Goal: Task Accomplishment & Management: Manage account settings

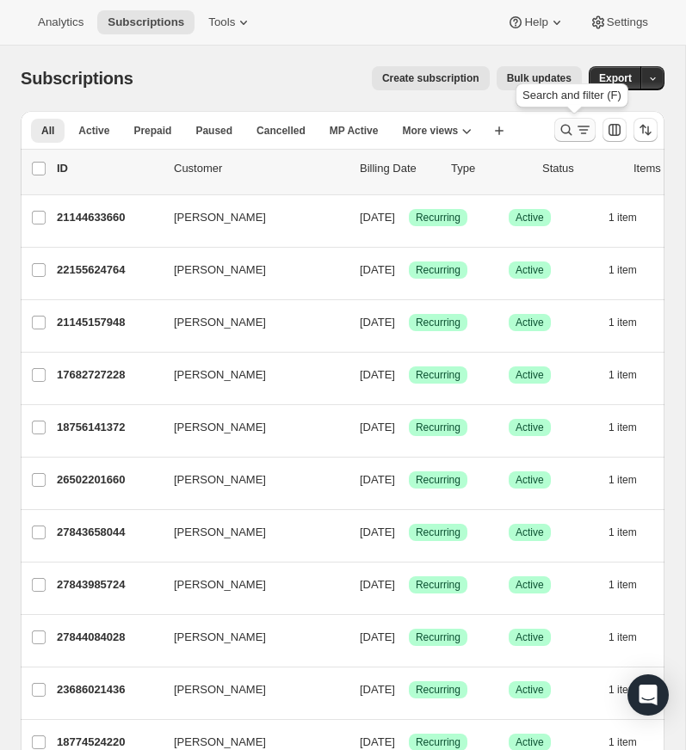
click at [568, 127] on icon "Search and filter results" at bounding box center [566, 130] width 11 height 11
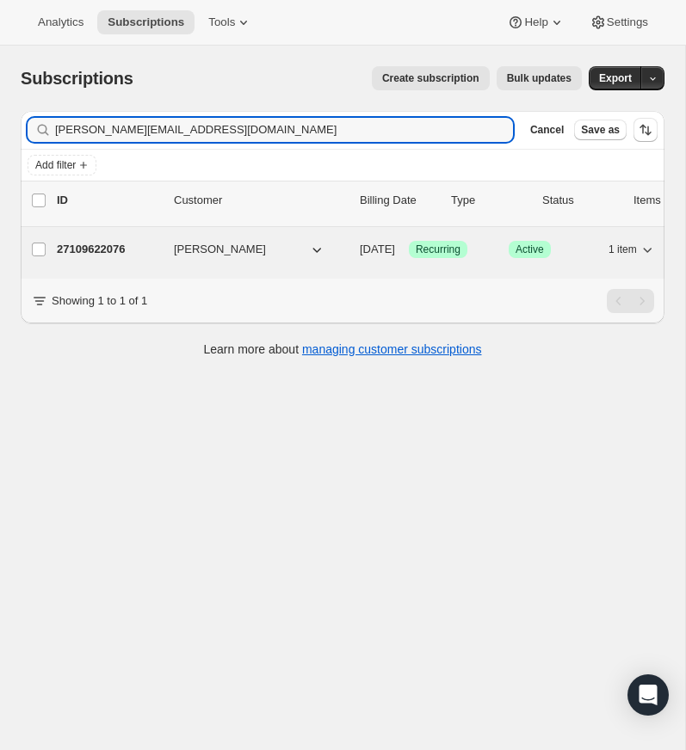
type input "[PERSON_NAME][EMAIL_ADDRESS][DOMAIN_NAME]"
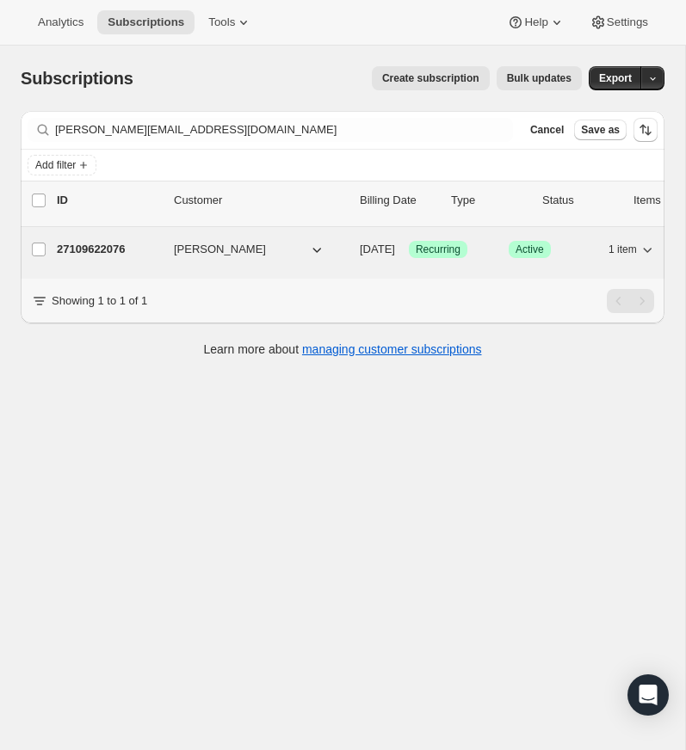
click at [107, 244] on p "27109622076" at bounding box center [108, 249] width 103 height 17
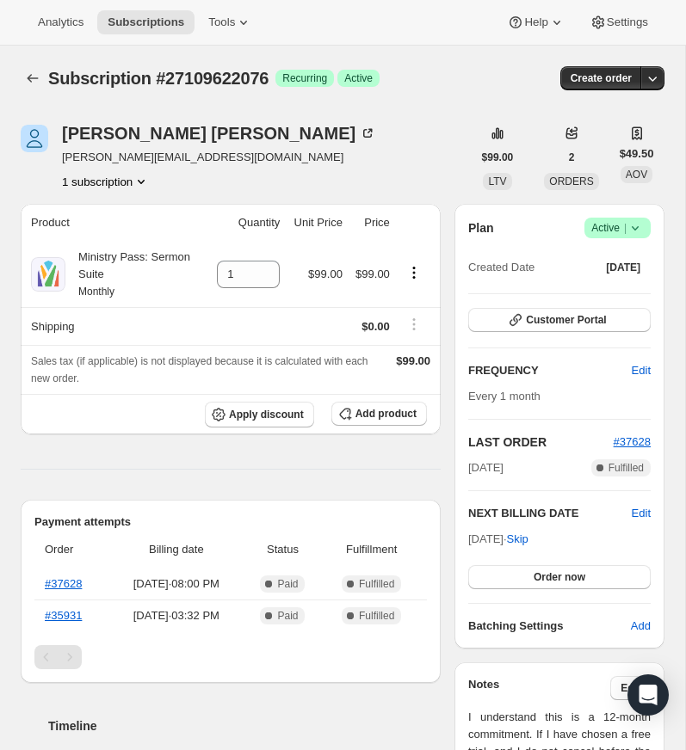
click at [636, 226] on icon at bounding box center [635, 227] width 17 height 17
click at [612, 291] on span "Cancel subscription" at bounding box center [612, 291] width 97 height 13
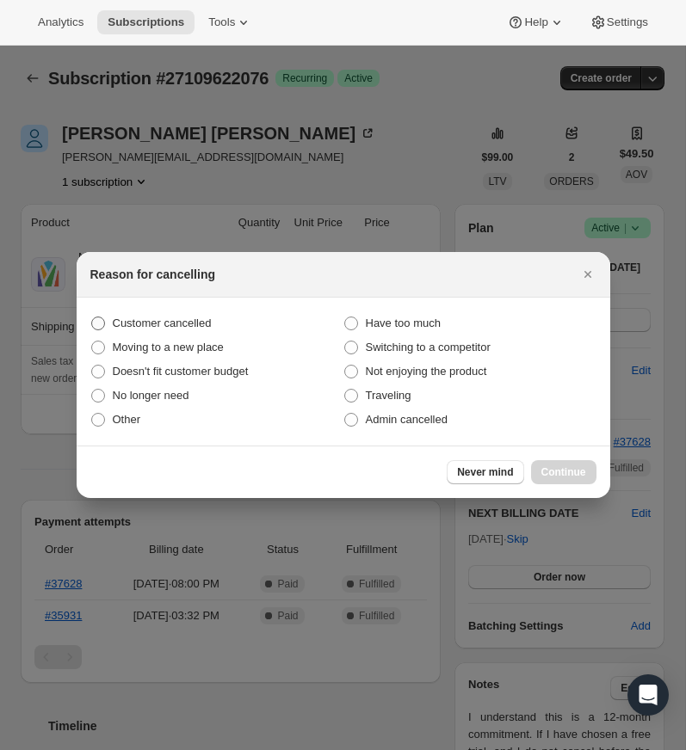
click at [102, 322] on span ":rbu:" at bounding box center [98, 324] width 14 height 14
click at [92, 318] on input "Customer cancelled" at bounding box center [91, 317] width 1 height 1
radio input "true"
click at [96, 420] on span ":rbu:" at bounding box center [98, 420] width 14 height 14
click at [92, 414] on input "Other" at bounding box center [91, 413] width 1 height 1
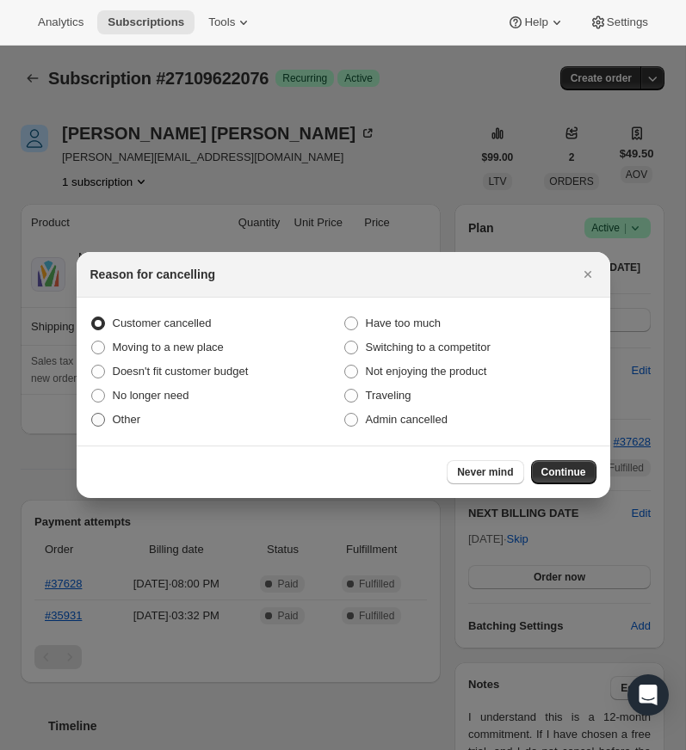
radio input "true"
radio input "false"
click at [558, 469] on span "Continue" at bounding box center [563, 473] width 45 height 14
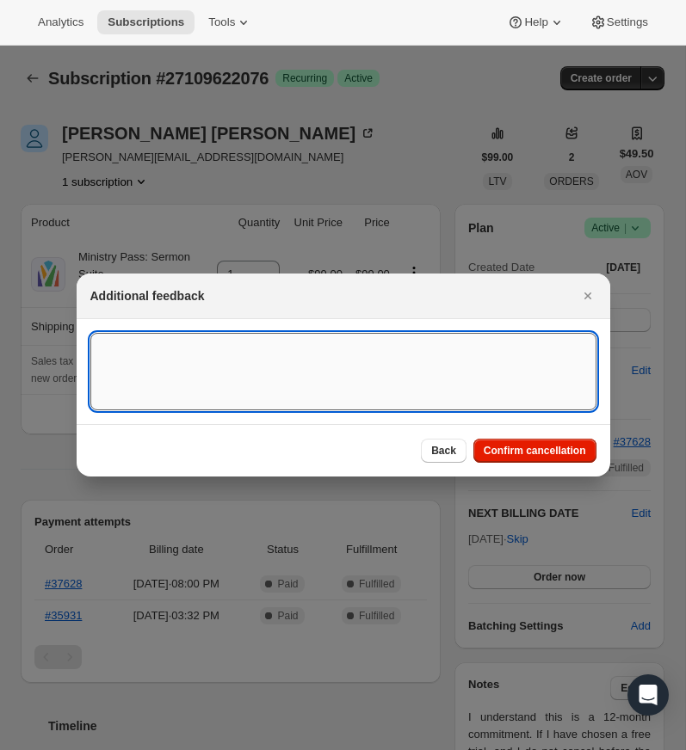
click at [127, 348] on textarea ":rbu:" at bounding box center [343, 371] width 506 height 77
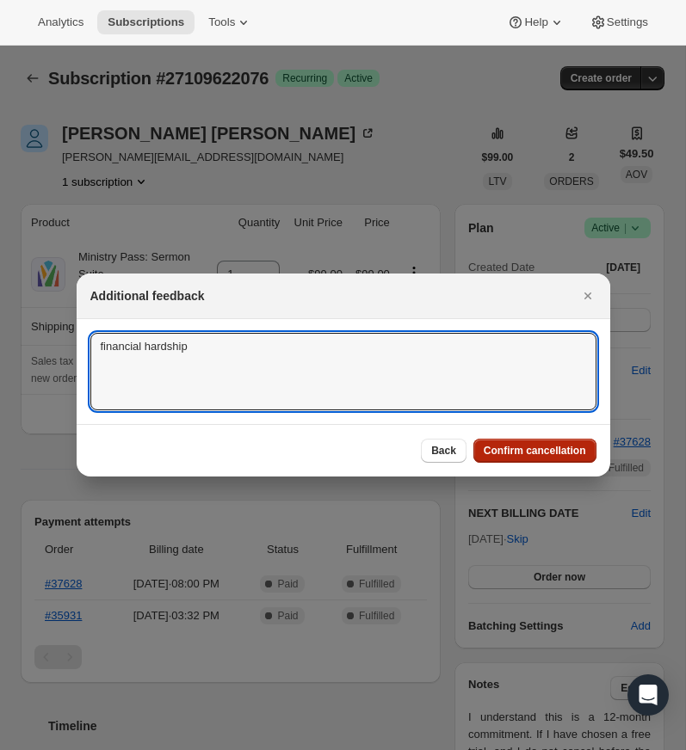
type textarea "financial hardship"
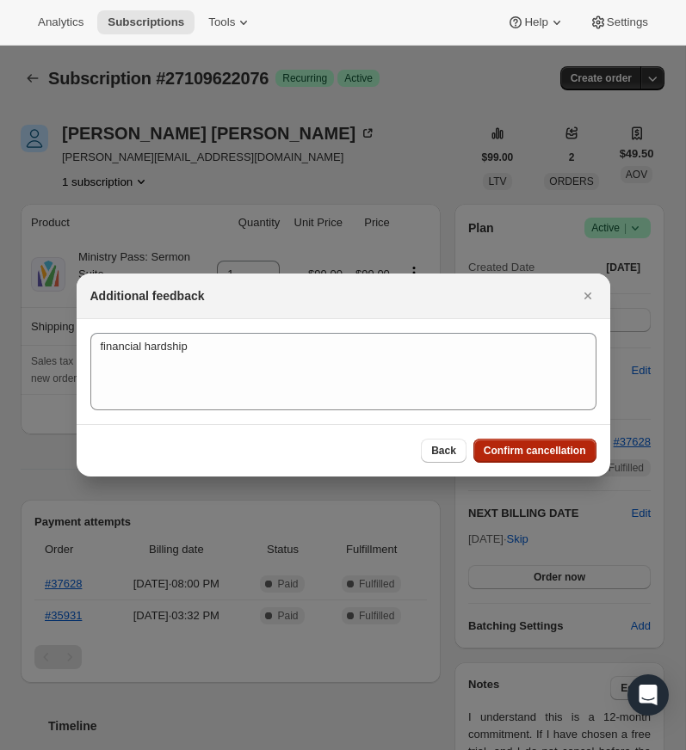
click at [511, 448] on span "Confirm cancellation" at bounding box center [535, 451] width 102 height 14
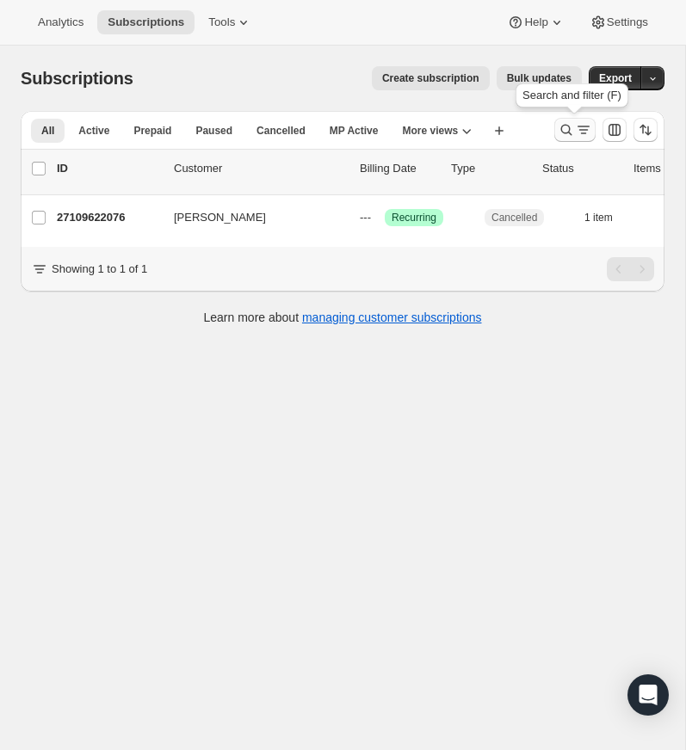
click at [564, 123] on icon "Search and filter results" at bounding box center [566, 129] width 17 height 17
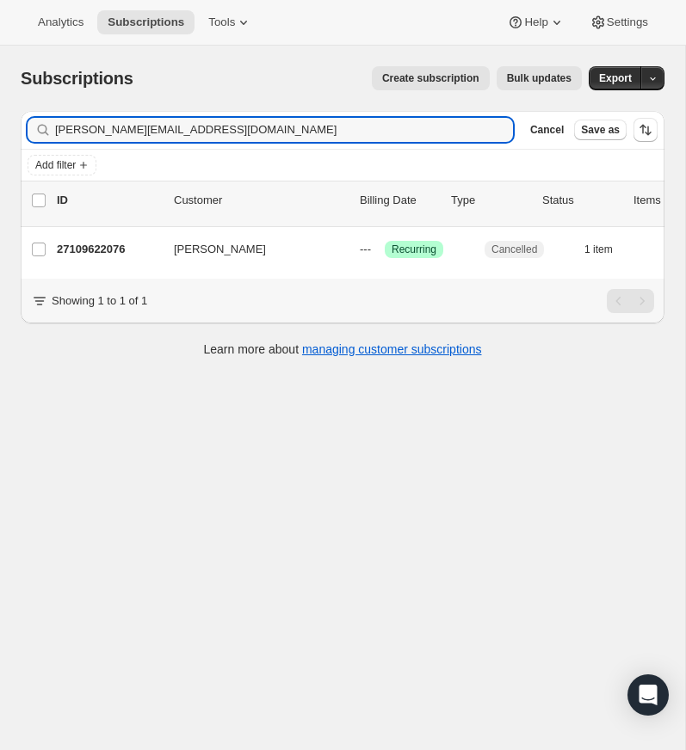
scroll to position [1, 0]
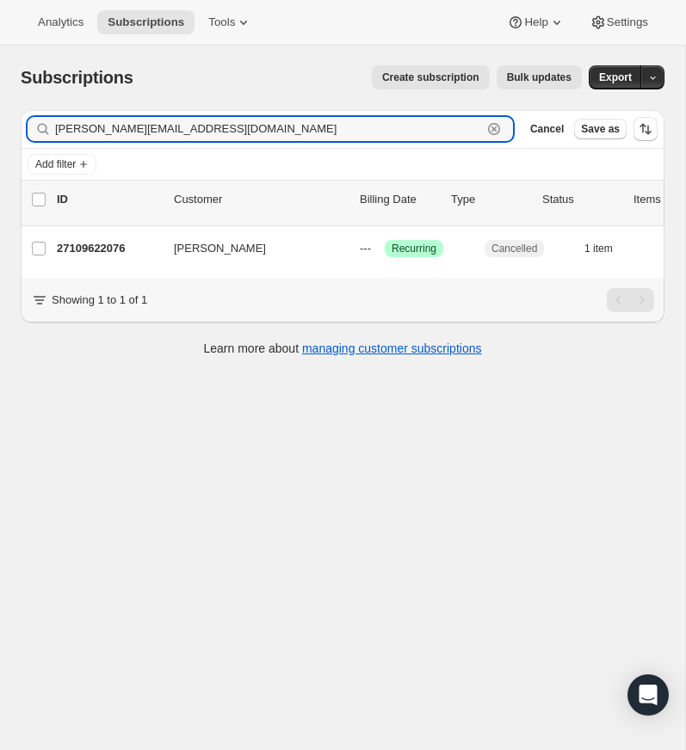
drag, startPoint x: 494, startPoint y: 127, endPoint x: 139, endPoint y: 155, distance: 356.6
click at [492, 127] on icon "button" at bounding box center [493, 128] width 17 height 17
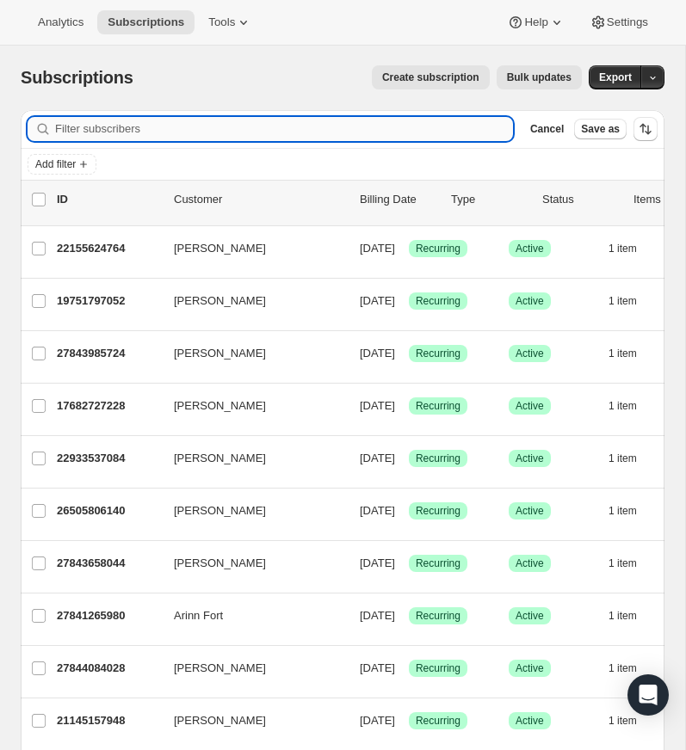
paste input "[EMAIL_ADDRESS][DOMAIN_NAME]"
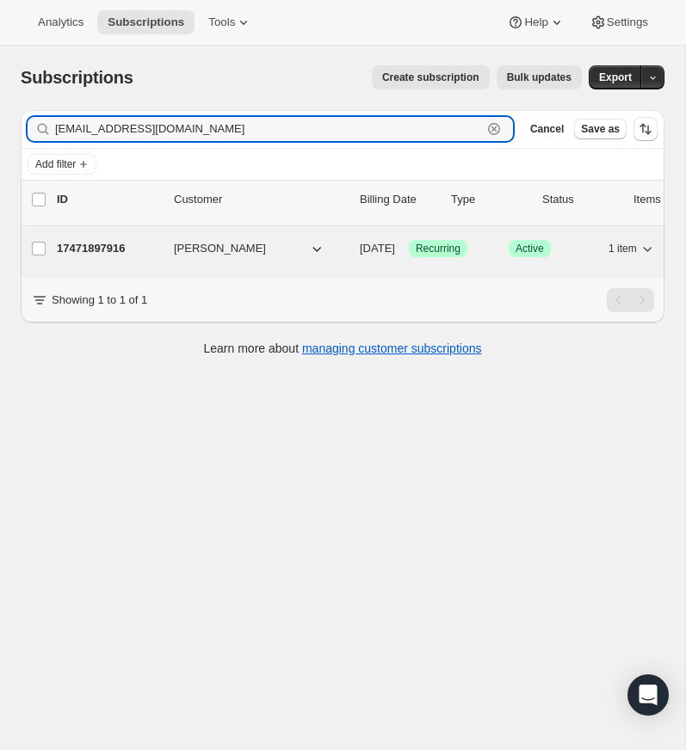
type input "[EMAIL_ADDRESS][DOMAIN_NAME]"
click at [110, 246] on p "17471897916" at bounding box center [108, 248] width 103 height 17
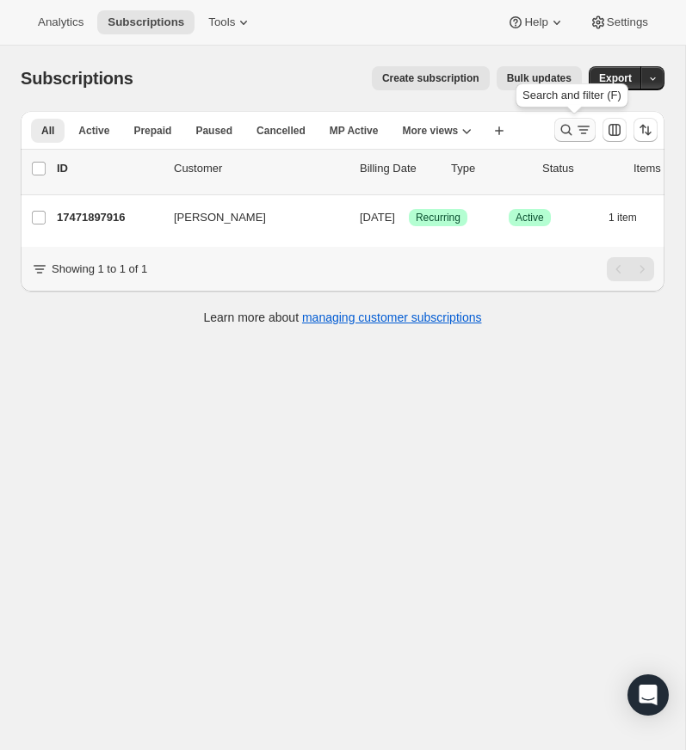
click at [563, 129] on icon "Search and filter results" at bounding box center [566, 129] width 17 height 17
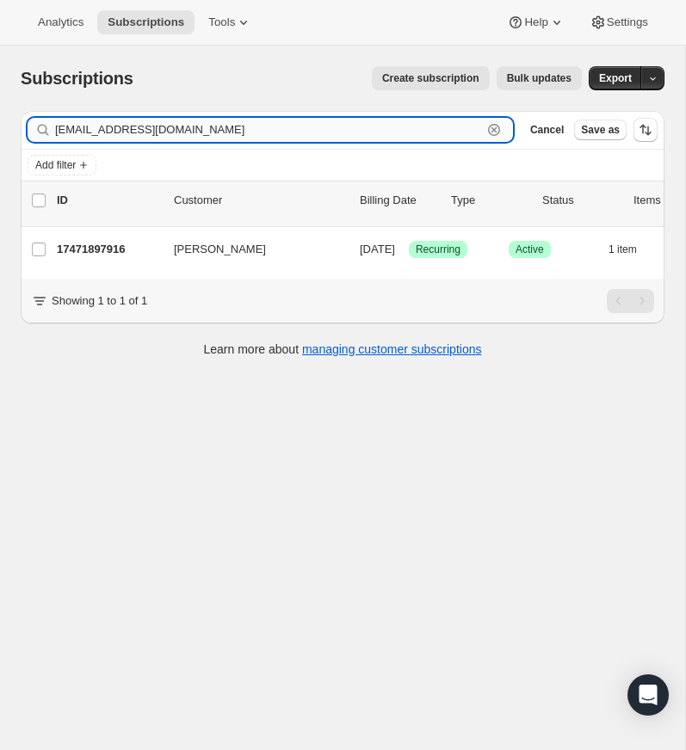
drag, startPoint x: 497, startPoint y: 127, endPoint x: 309, endPoint y: 130, distance: 188.5
click at [497, 127] on icon "button" at bounding box center [494, 130] width 12 height 12
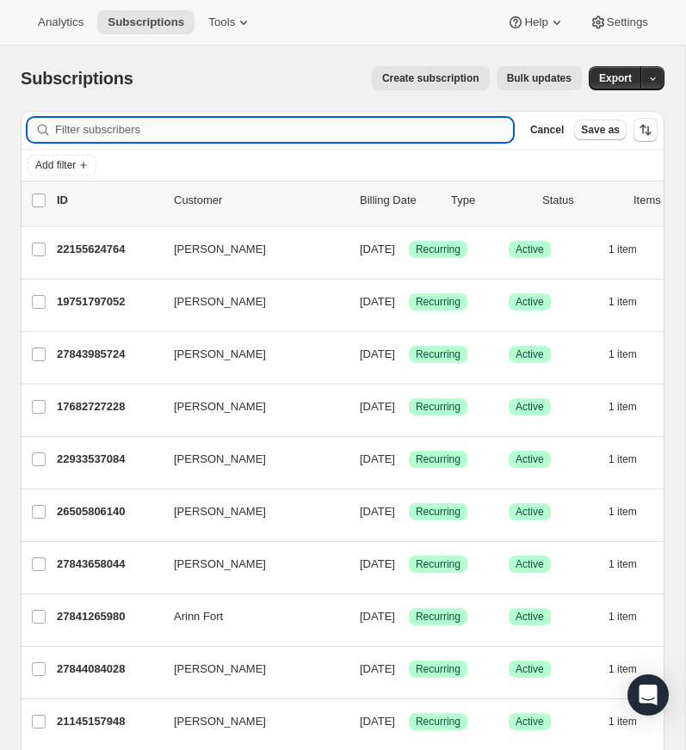
paste input "[EMAIL_ADDRESS][DOMAIN_NAME]"
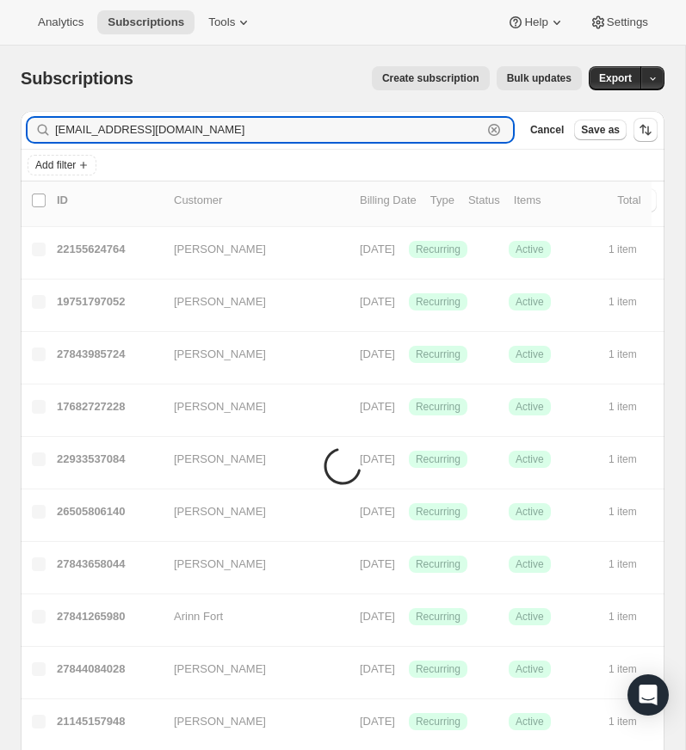
type input "[EMAIL_ADDRESS][DOMAIN_NAME]"
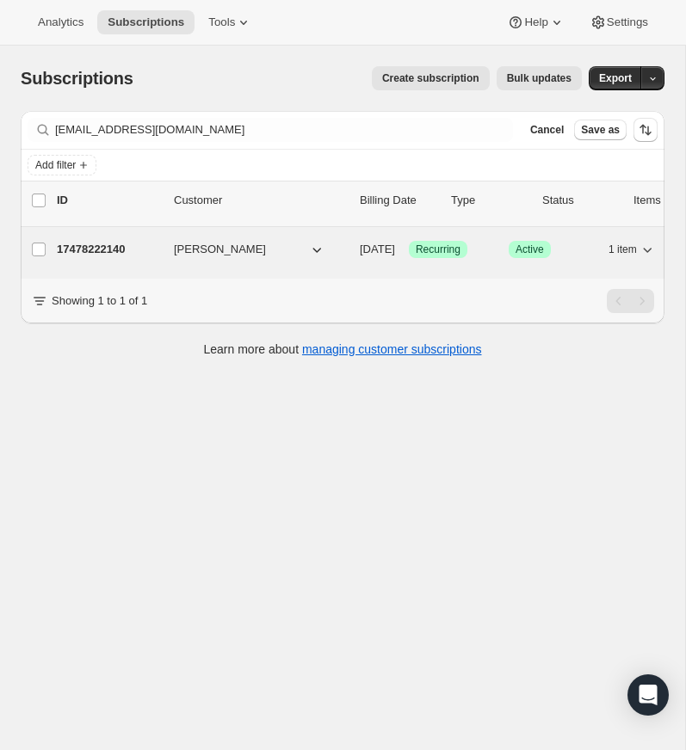
click at [98, 245] on p "17478222140" at bounding box center [108, 249] width 103 height 17
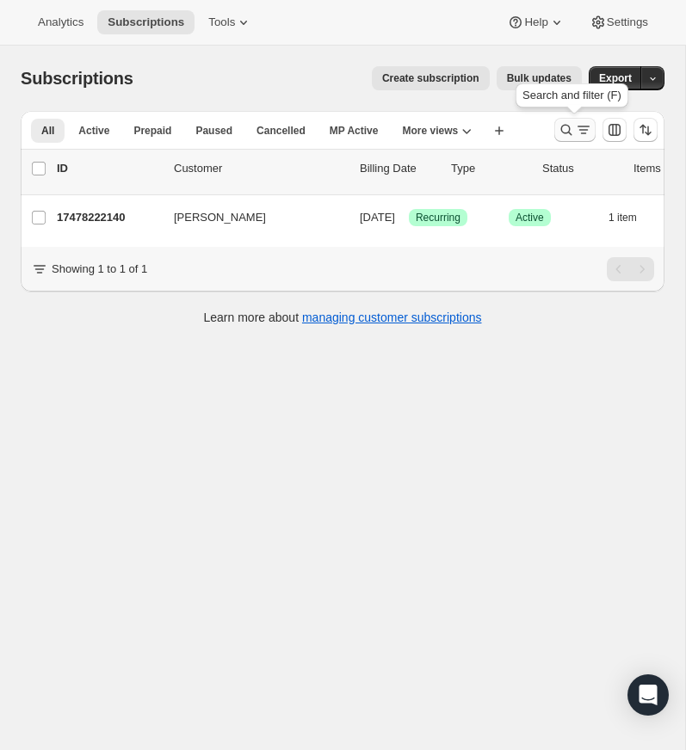
click at [563, 123] on icon "Search and filter results" at bounding box center [566, 129] width 17 height 17
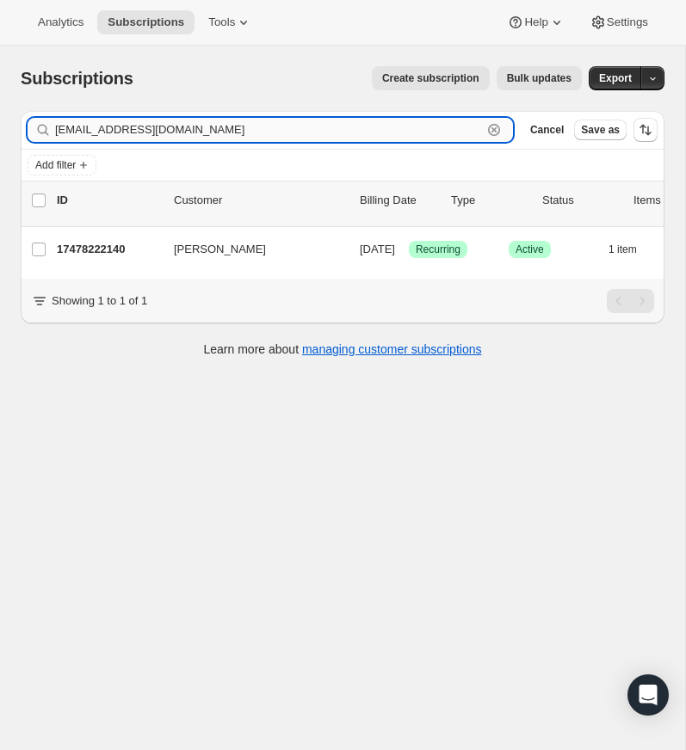
drag, startPoint x: 492, startPoint y: 124, endPoint x: 318, endPoint y: 132, distance: 174.0
click at [492, 124] on icon "button" at bounding box center [494, 130] width 12 height 12
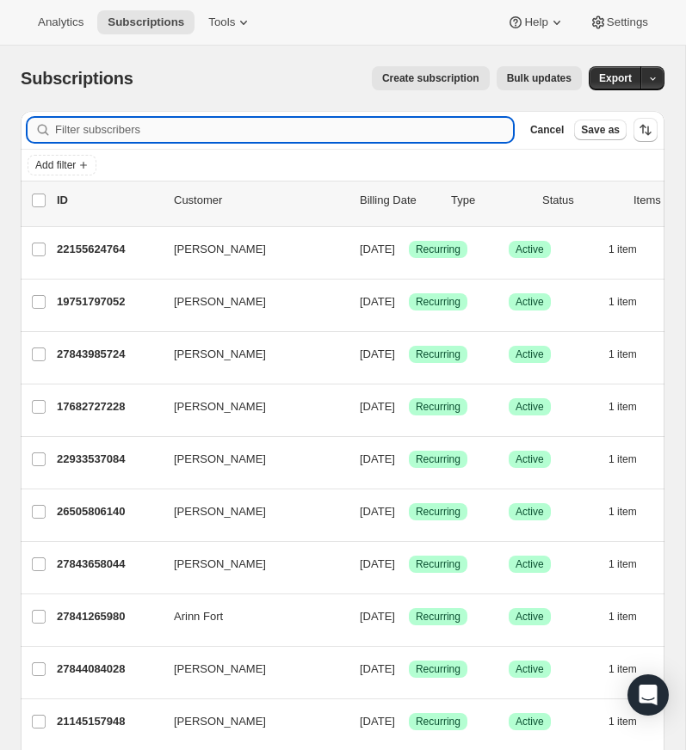
paste input "[PERSON_NAME][EMAIL_ADDRESS][DOMAIN_NAME]"
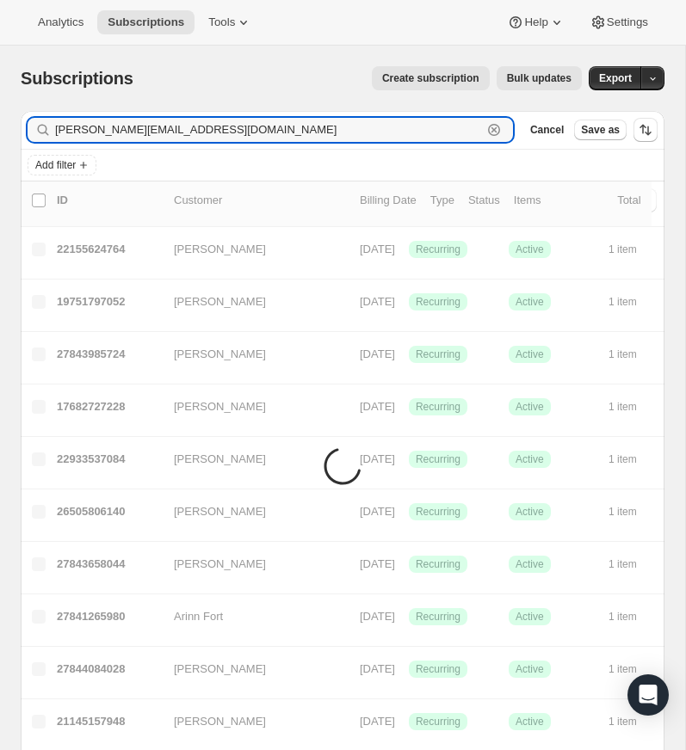
type input "[PERSON_NAME][EMAIL_ADDRESS][DOMAIN_NAME]"
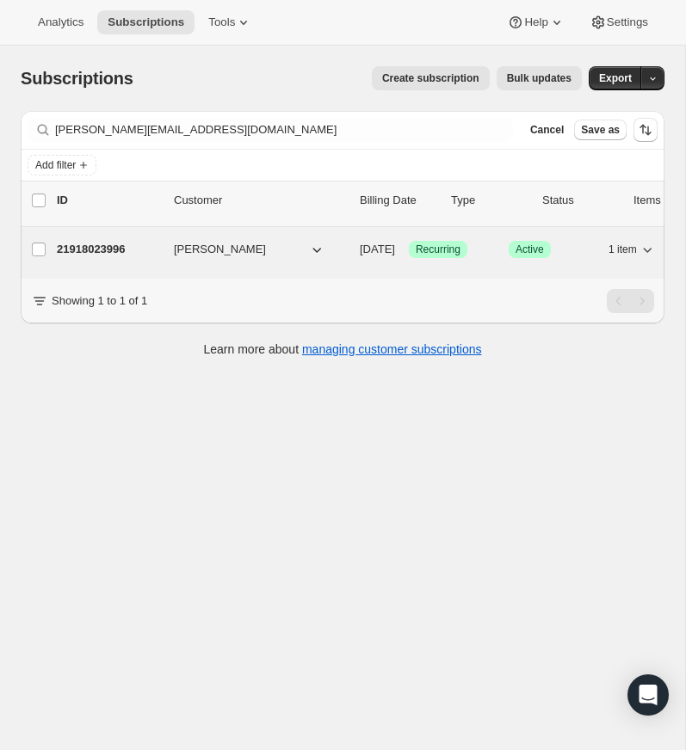
click at [86, 247] on p "21918023996" at bounding box center [108, 249] width 103 height 17
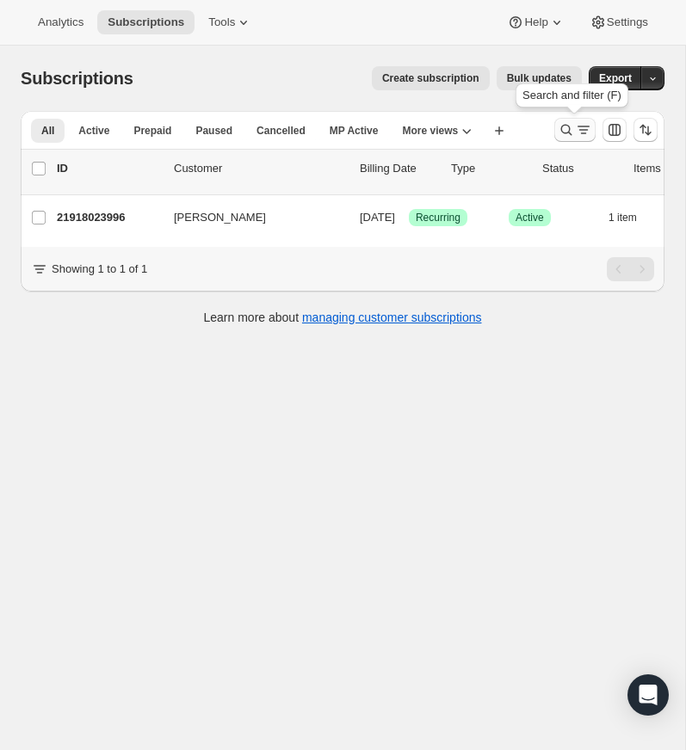
click at [563, 124] on icon "Search and filter results" at bounding box center [566, 129] width 17 height 17
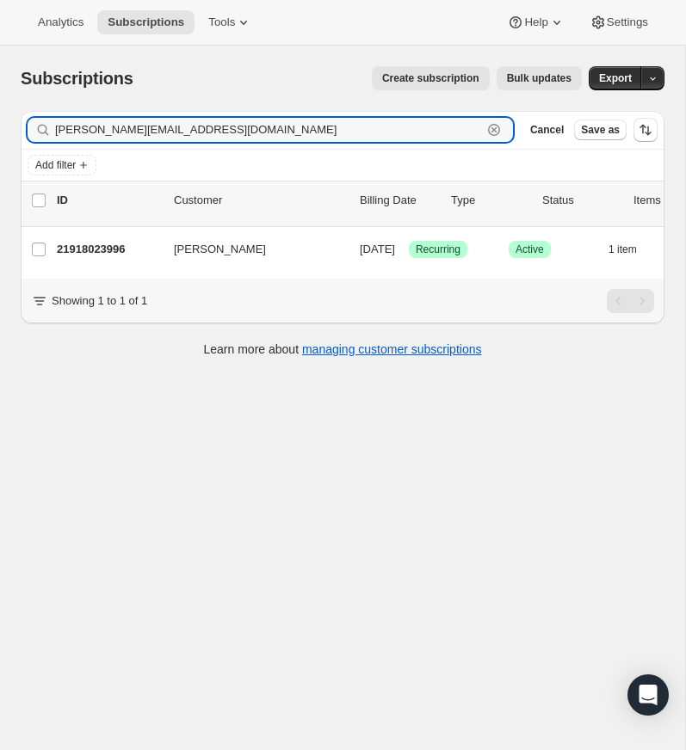
click at [490, 127] on icon "button" at bounding box center [493, 129] width 17 height 17
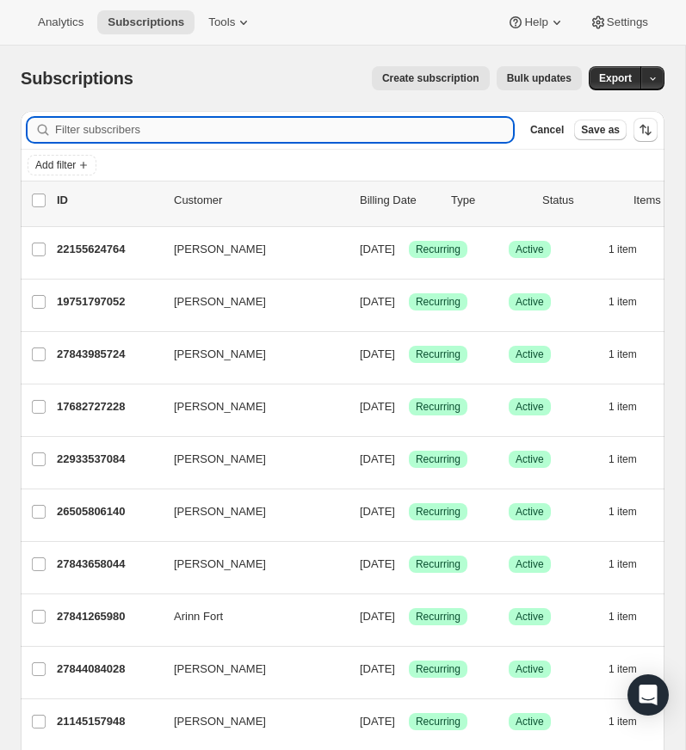
paste input "[EMAIL_ADDRESS][DOMAIN_NAME]"
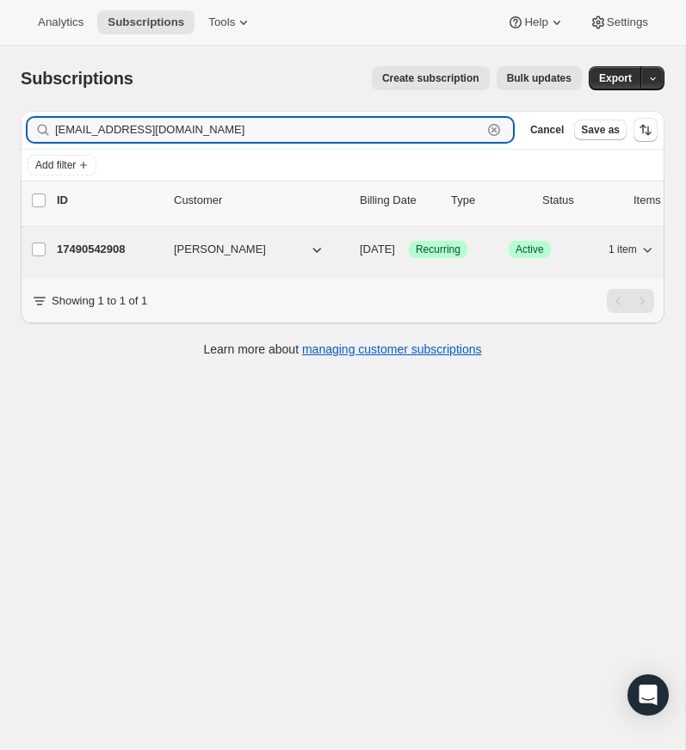
type input "[EMAIL_ADDRESS][DOMAIN_NAME]"
click at [113, 249] on p "17490542908" at bounding box center [108, 249] width 103 height 17
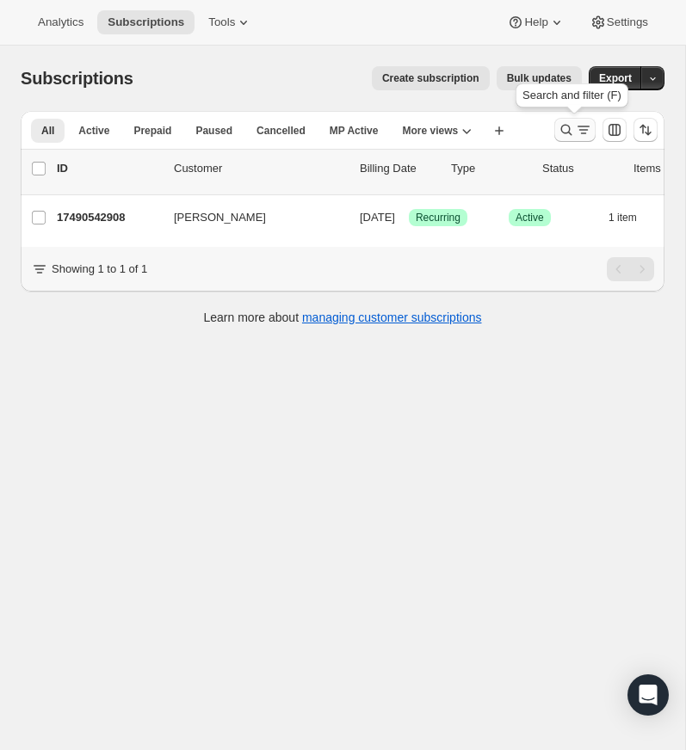
click at [566, 127] on icon "Search and filter results" at bounding box center [566, 129] width 17 height 17
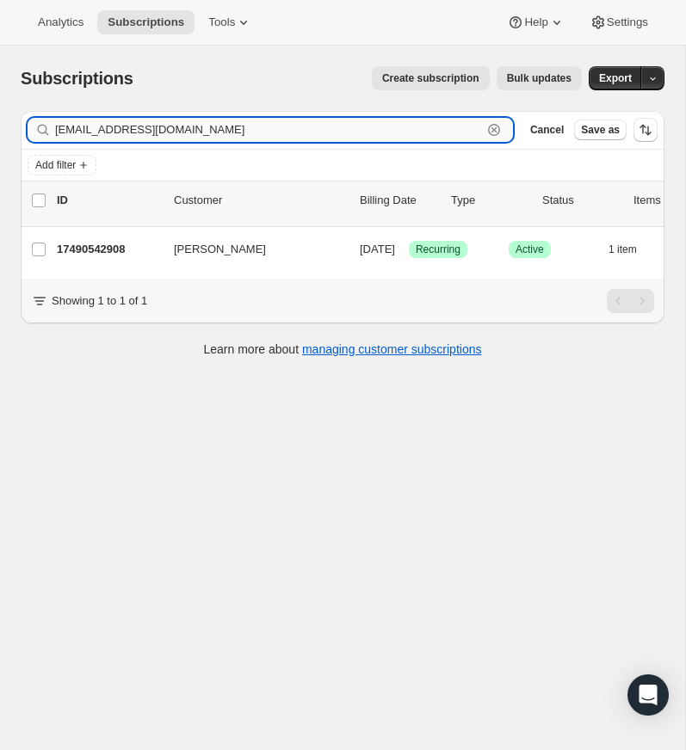
drag, startPoint x: 496, startPoint y: 127, endPoint x: 375, endPoint y: 120, distance: 120.7
click at [495, 127] on icon "button" at bounding box center [493, 129] width 17 height 17
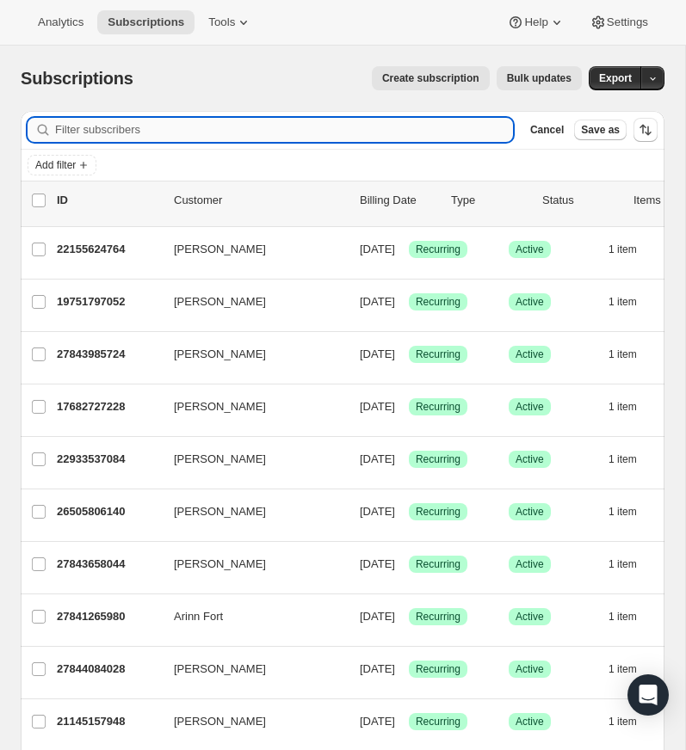
paste input "[EMAIL_ADDRESS][DOMAIN_NAME]"
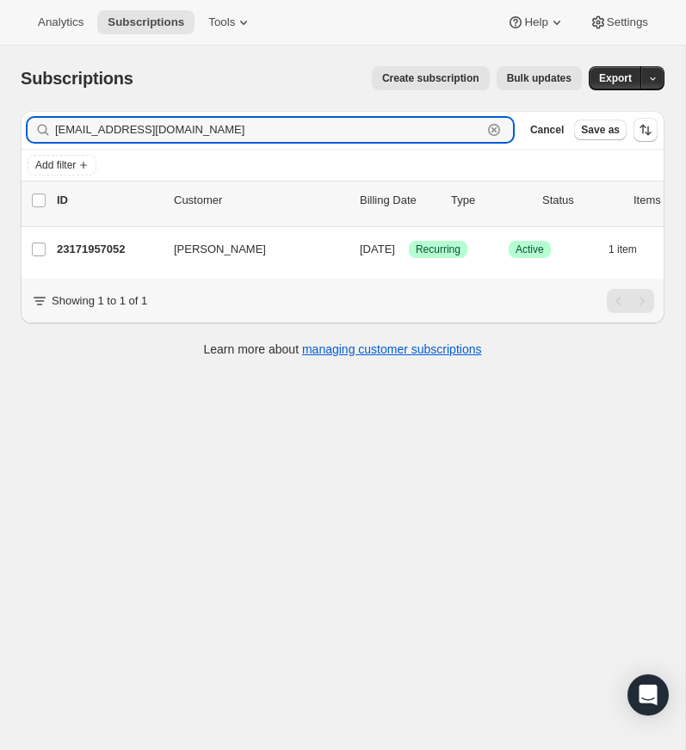
type input "[EMAIL_ADDRESS][DOMAIN_NAME]"
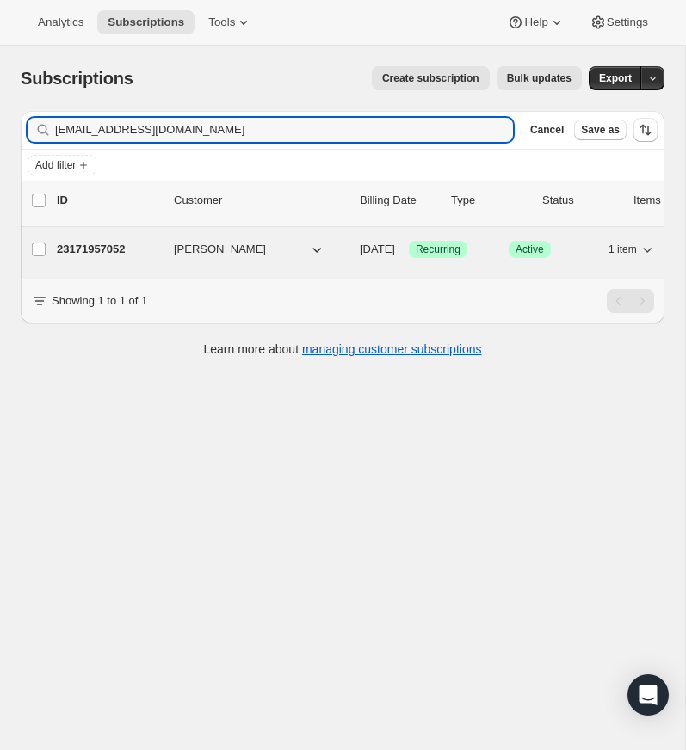
click at [93, 248] on p "23171957052" at bounding box center [108, 249] width 103 height 17
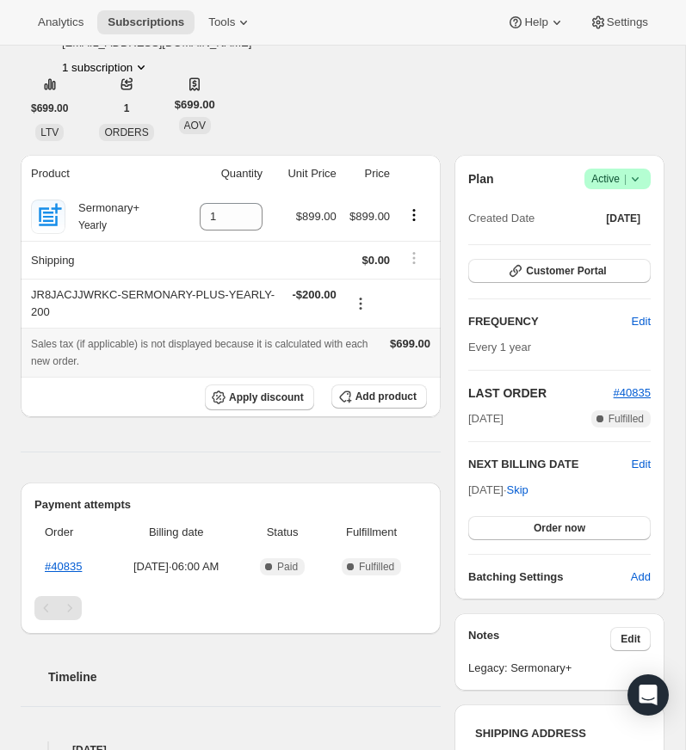
scroll to position [71, 0]
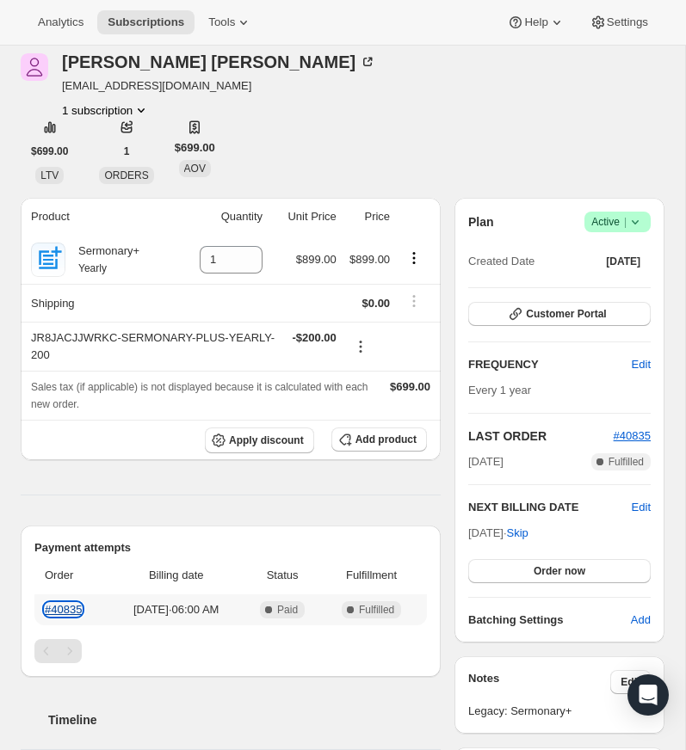
click at [66, 606] on link "#40835" at bounding box center [63, 609] width 37 height 13
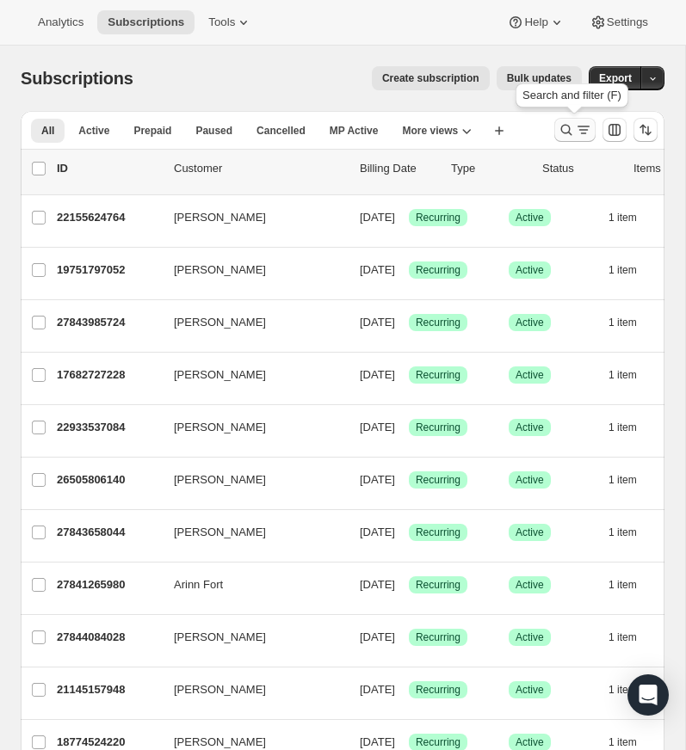
click at [563, 122] on icon "Search and filter results" at bounding box center [566, 129] width 17 height 17
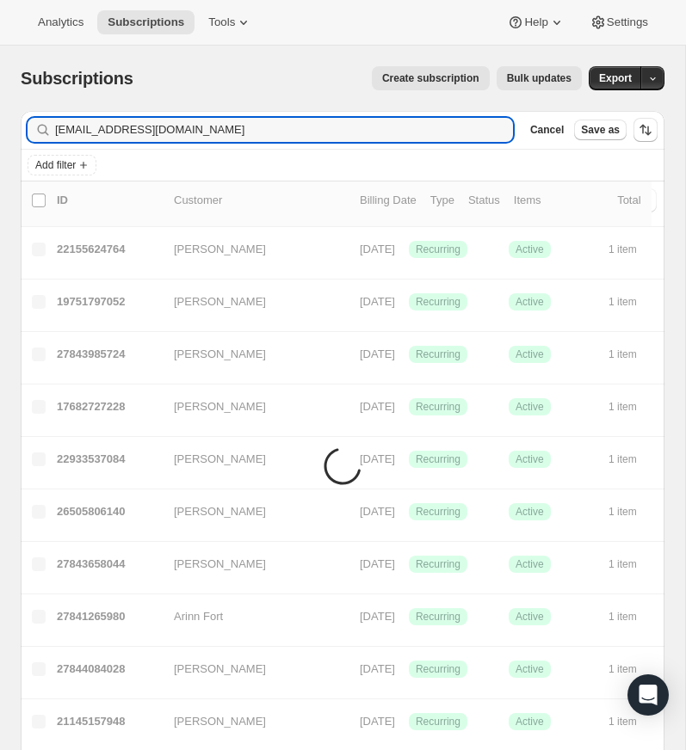
type input "[EMAIL_ADDRESS][DOMAIN_NAME]"
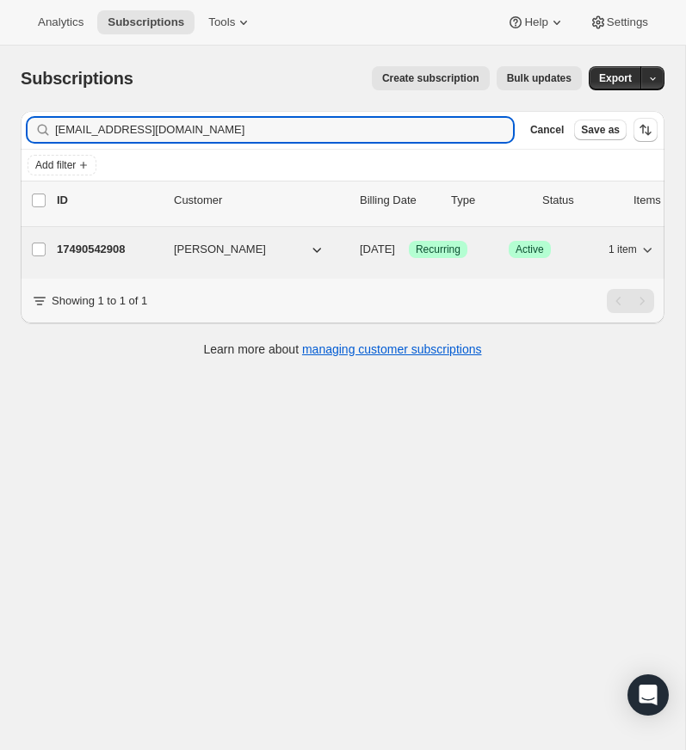
click at [96, 244] on p "17490542908" at bounding box center [108, 249] width 103 height 17
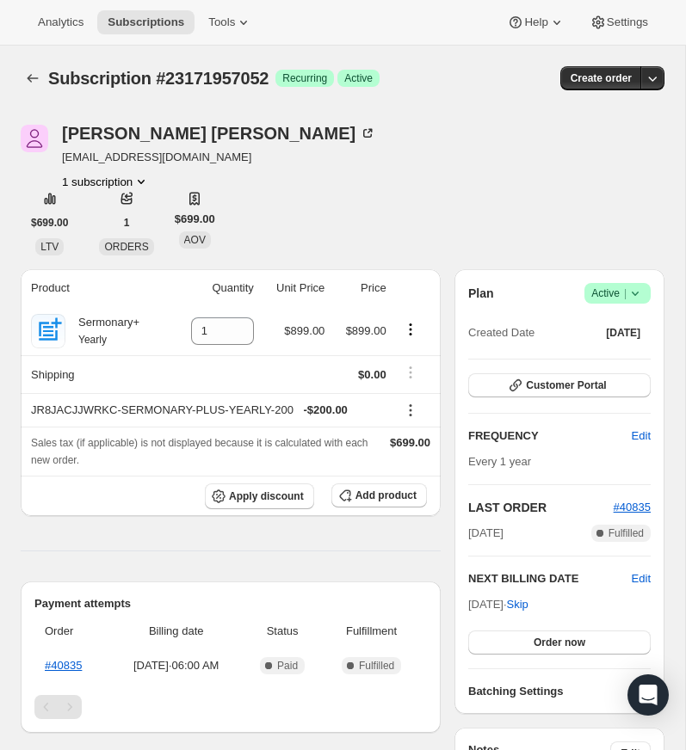
click at [633, 290] on icon at bounding box center [635, 293] width 17 height 17
click at [621, 356] on span "Cancel subscription" at bounding box center [612, 356] width 97 height 13
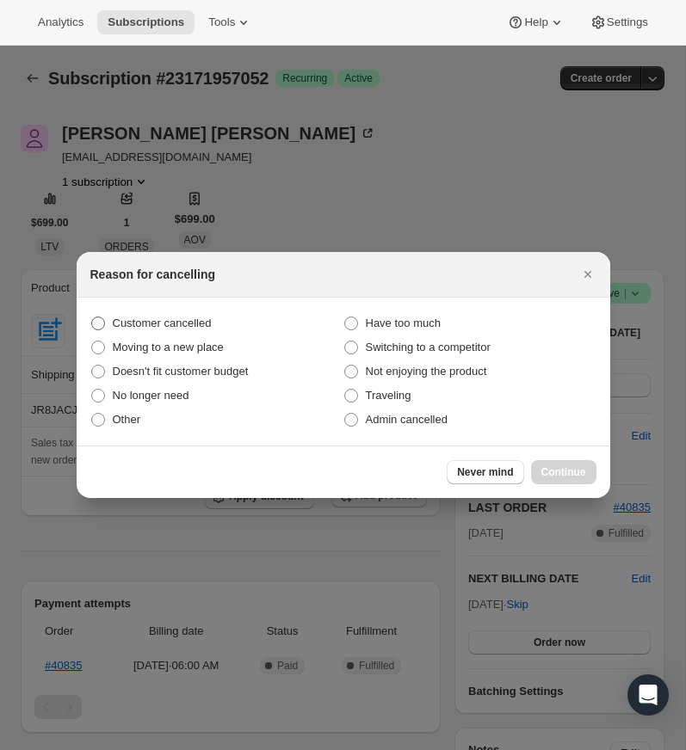
click at [101, 320] on span ":r17:" at bounding box center [98, 324] width 14 height 14
click at [92, 318] on input "Customer cancelled" at bounding box center [91, 317] width 1 height 1
radio input "true"
click at [557, 472] on span "Continue" at bounding box center [563, 473] width 45 height 14
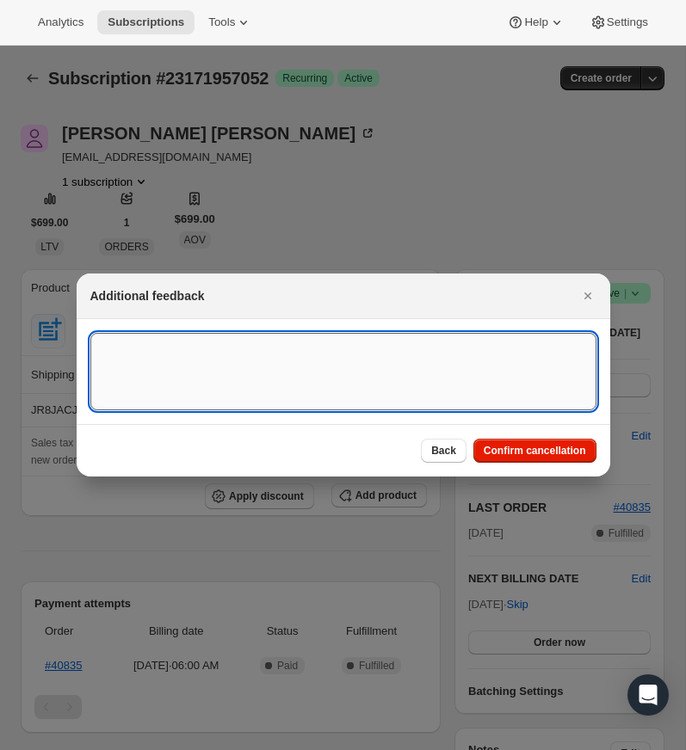
click at [160, 346] on textarea ":r17:" at bounding box center [343, 371] width 506 height 77
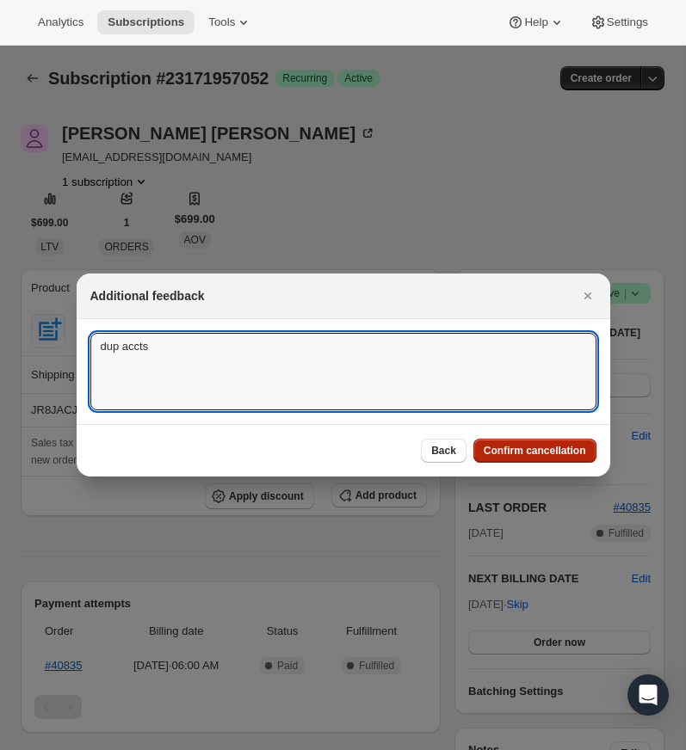
type textarea "dup accts"
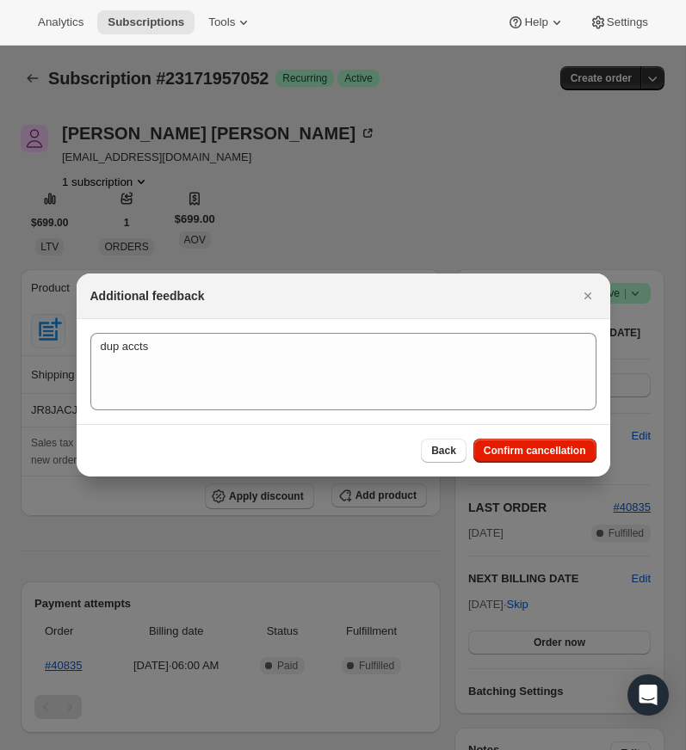
click at [525, 448] on span "Confirm cancellation" at bounding box center [535, 451] width 102 height 14
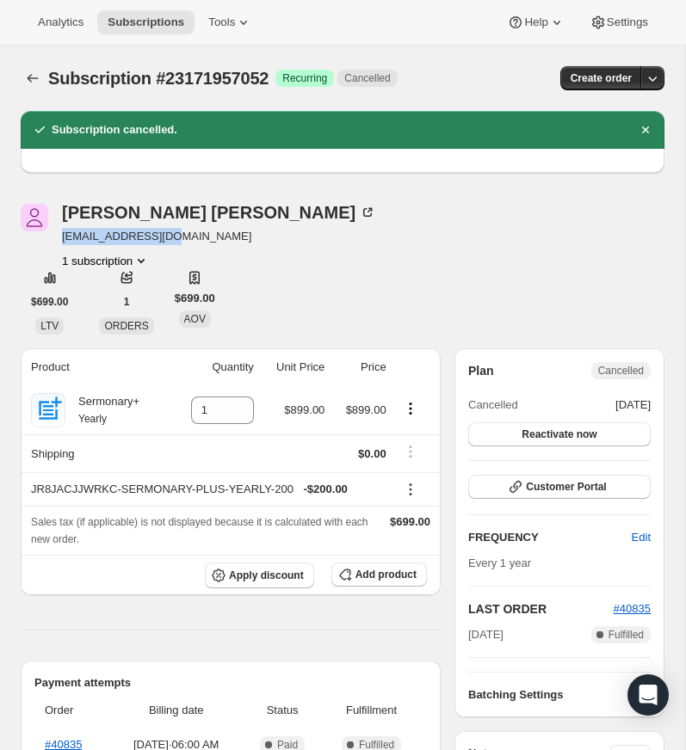
drag, startPoint x: 188, startPoint y: 232, endPoint x: 61, endPoint y: 236, distance: 127.4
click at [57, 238] on div "Adam Bray jabmkb07@gmail.com 1 subscription" at bounding box center [246, 236] width 451 height 65
copy span "[EMAIL_ADDRESS][DOMAIN_NAME]"
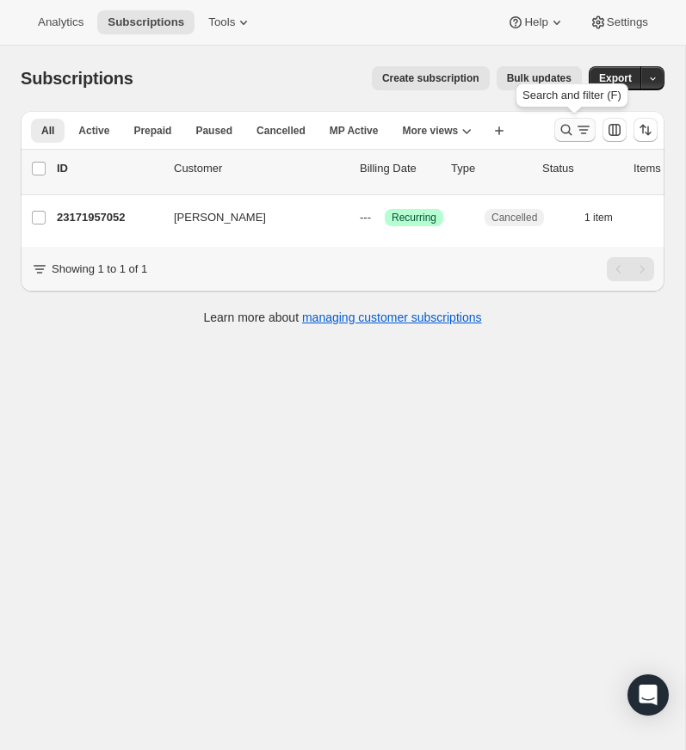
click at [563, 125] on icon "Search and filter results" at bounding box center [566, 129] width 17 height 17
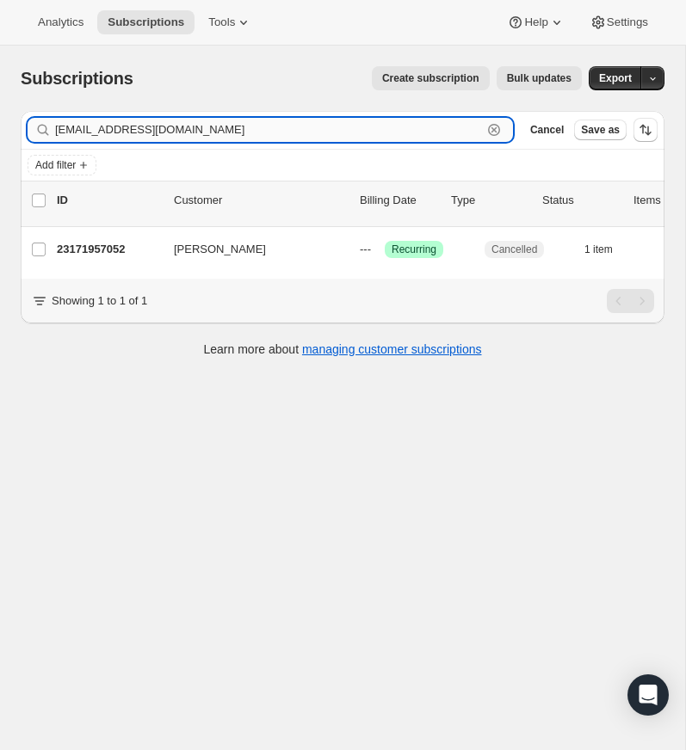
click at [495, 128] on icon "button" at bounding box center [494, 130] width 6 height 6
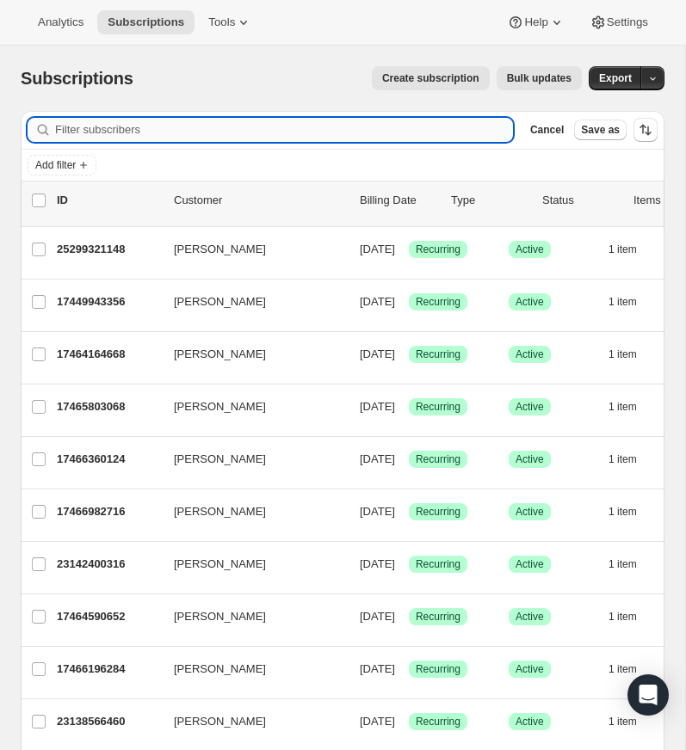
paste input "terriperez1@comcast.net"
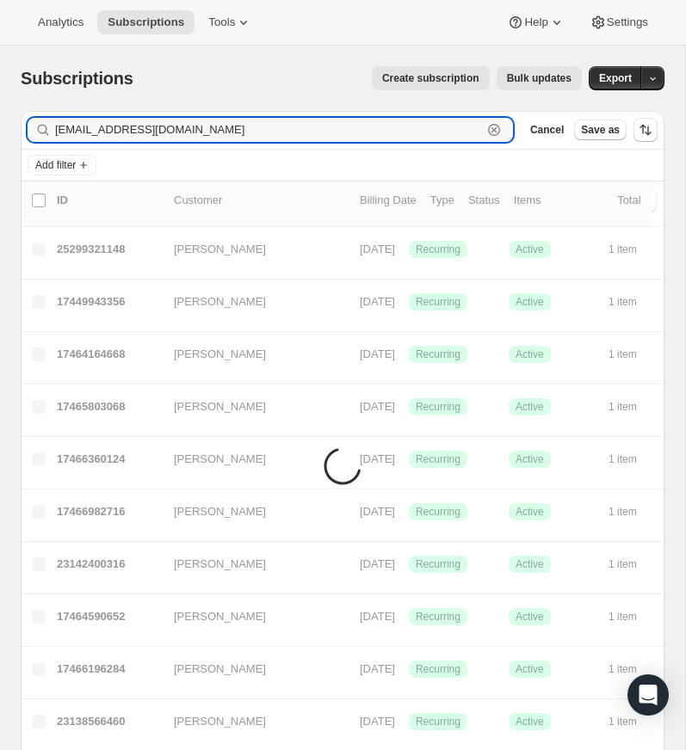
type input "terriperez1@comcast.net"
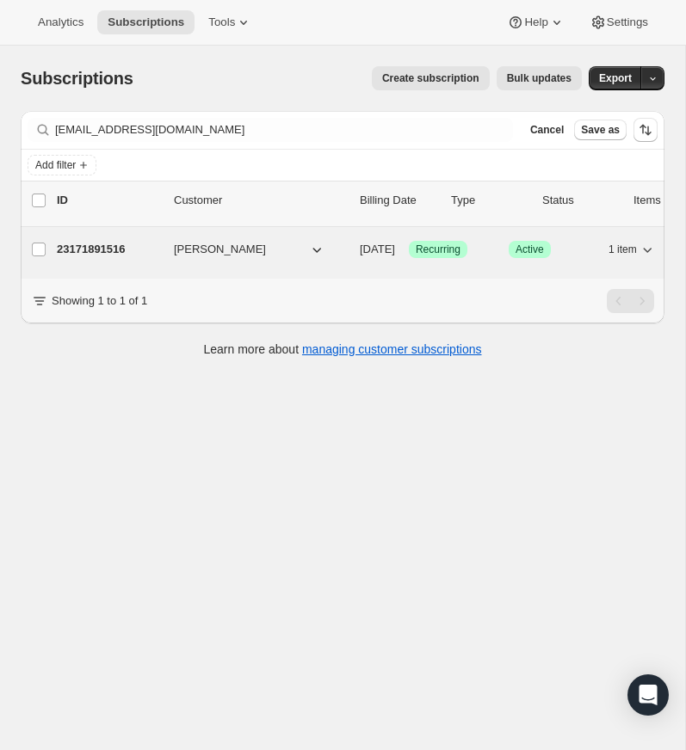
click at [106, 249] on p "23171891516" at bounding box center [108, 249] width 103 height 17
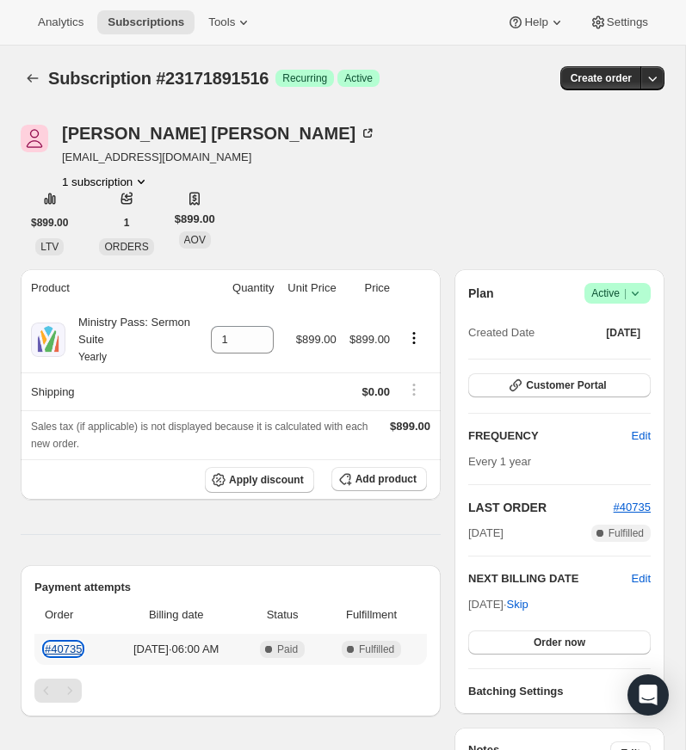
click at [72, 647] on link "#40735" at bounding box center [63, 649] width 37 height 13
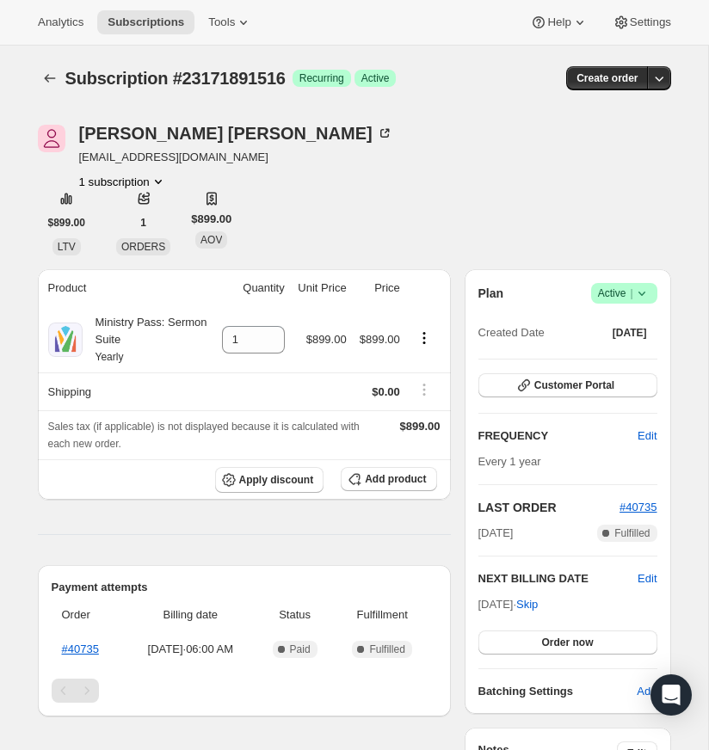
click at [641, 290] on icon at bounding box center [641, 293] width 17 height 17
click at [639, 355] on span "Cancel subscription" at bounding box center [619, 356] width 97 height 13
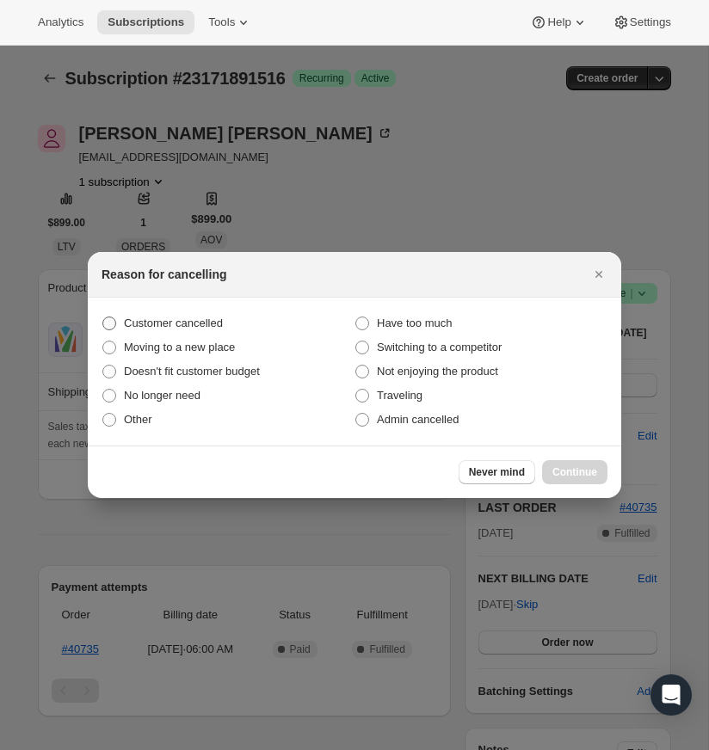
click at [113, 320] on span ":rgm:" at bounding box center [109, 324] width 14 height 14
click at [103, 318] on input "Customer cancelled" at bounding box center [102, 317] width 1 height 1
radio input "true"
click at [571, 467] on span "Continue" at bounding box center [575, 473] width 45 height 14
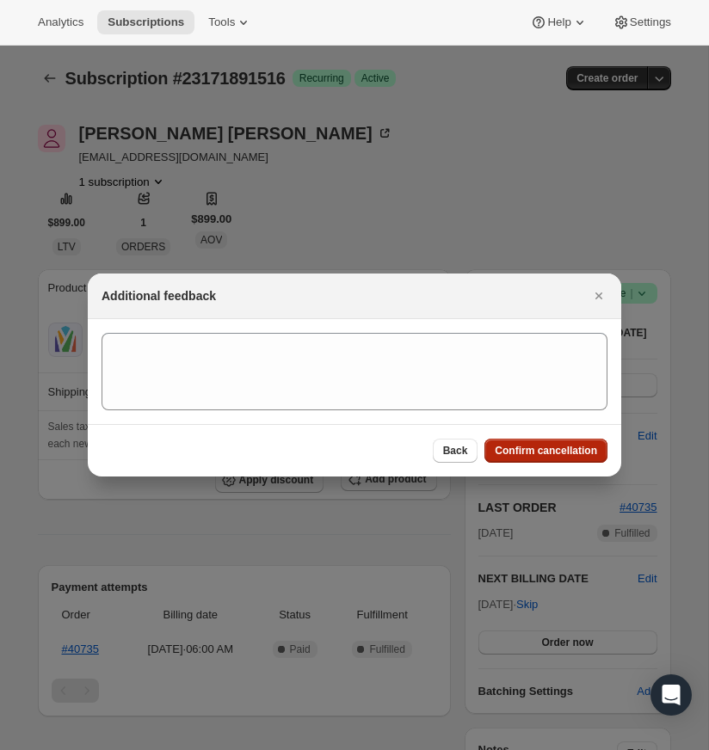
click at [547, 448] on span "Confirm cancellation" at bounding box center [546, 451] width 102 height 14
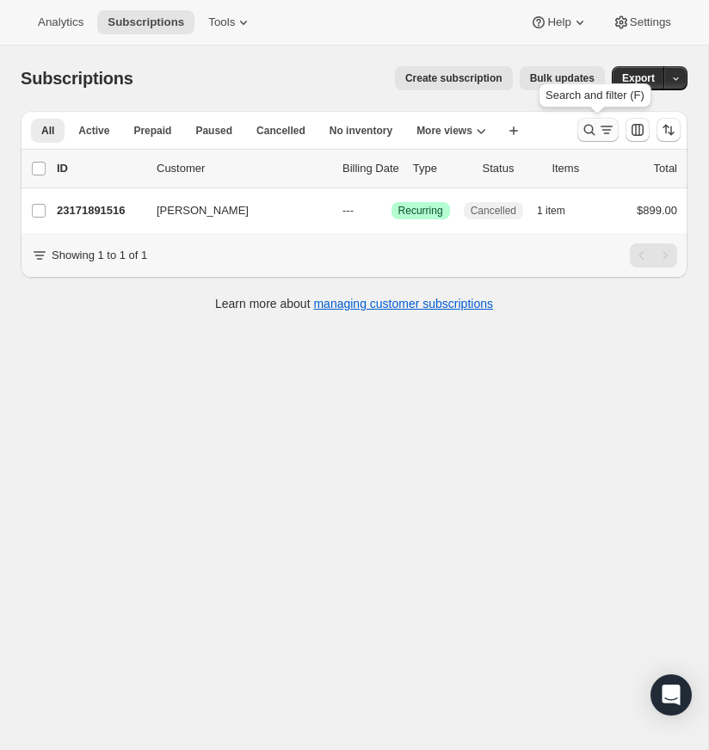
click at [586, 126] on icon "Search and filter results" at bounding box center [589, 129] width 17 height 17
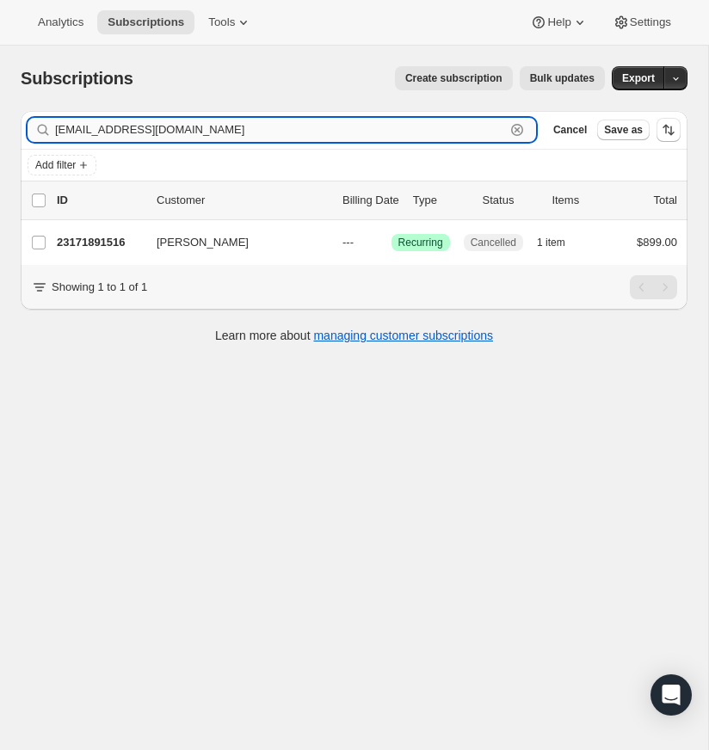
drag, startPoint x: 519, startPoint y: 127, endPoint x: 450, endPoint y: 136, distance: 69.5
click at [518, 127] on icon "button" at bounding box center [517, 129] width 17 height 17
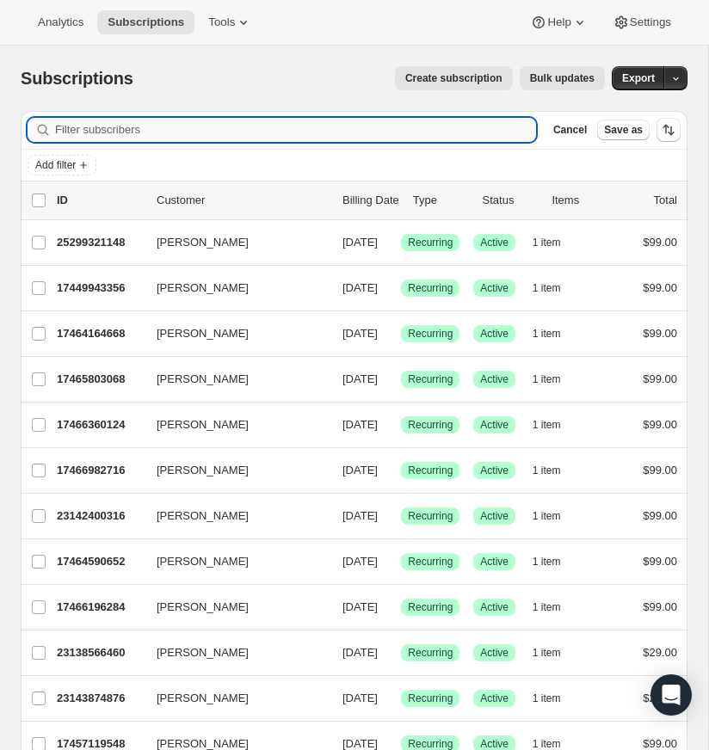
paste input "victorvasconcelosmoura@gmail.com"
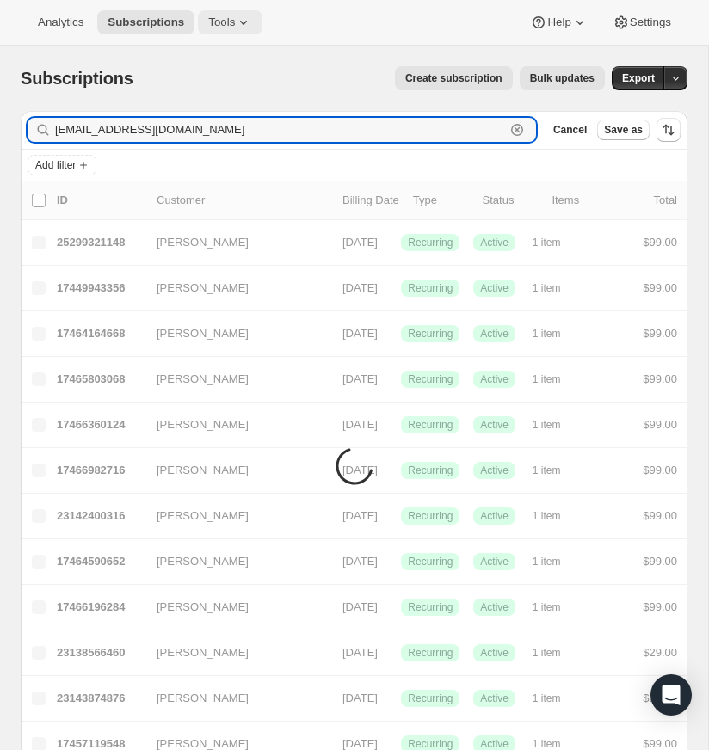
type input "victorvasconcelosmoura@gmail.com"
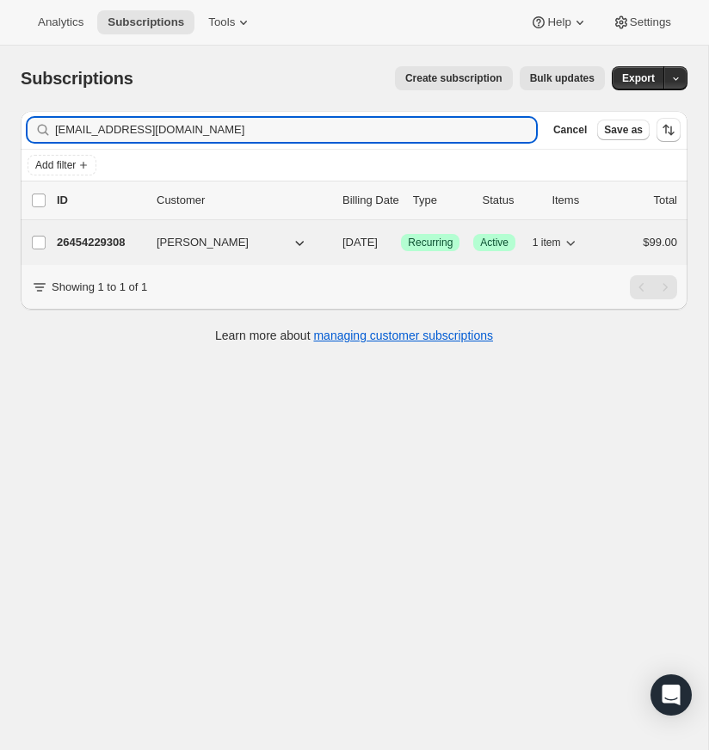
click at [85, 237] on p "26454229308" at bounding box center [100, 242] width 86 height 17
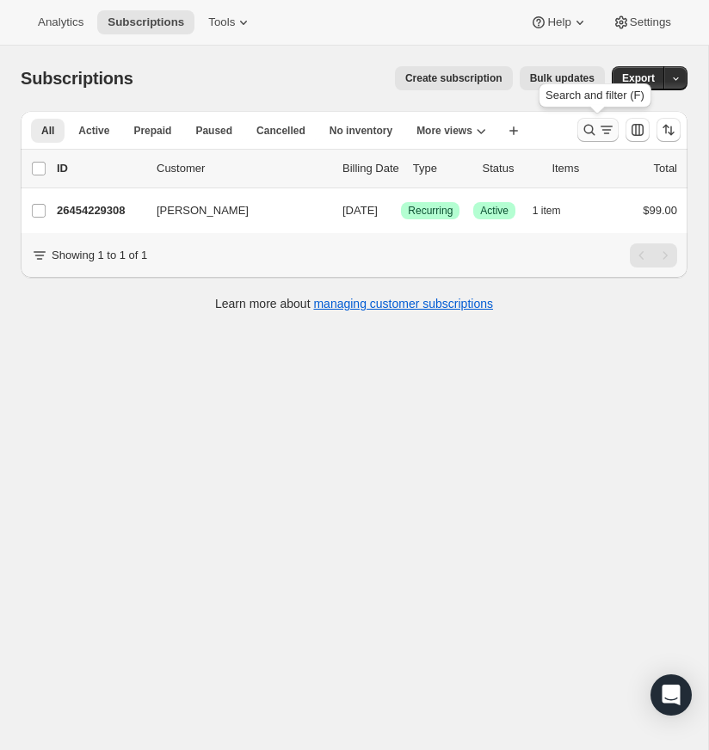
click at [586, 124] on icon "Search and filter results" at bounding box center [589, 129] width 17 height 17
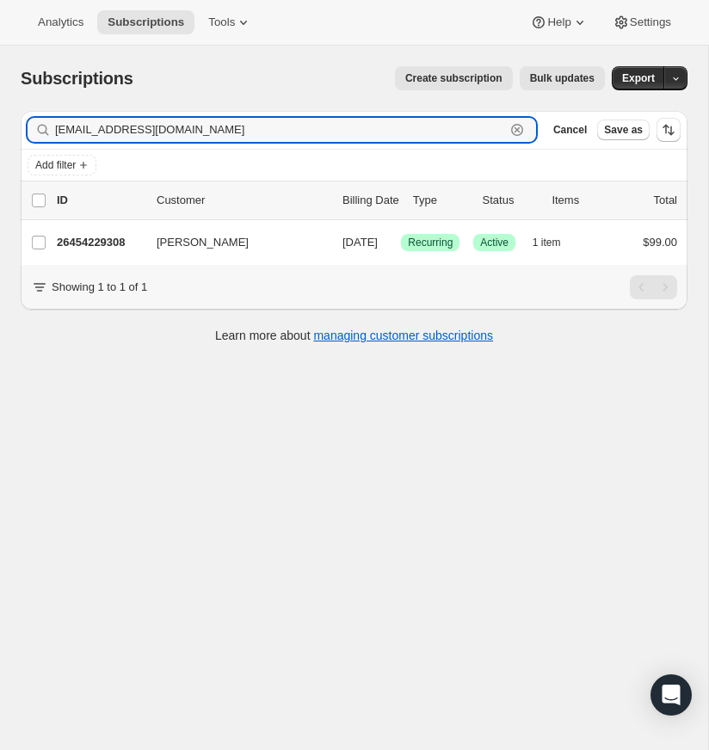
drag, startPoint x: 517, startPoint y: 128, endPoint x: 355, endPoint y: 149, distance: 164.0
click at [514, 128] on icon "button" at bounding box center [517, 129] width 17 height 17
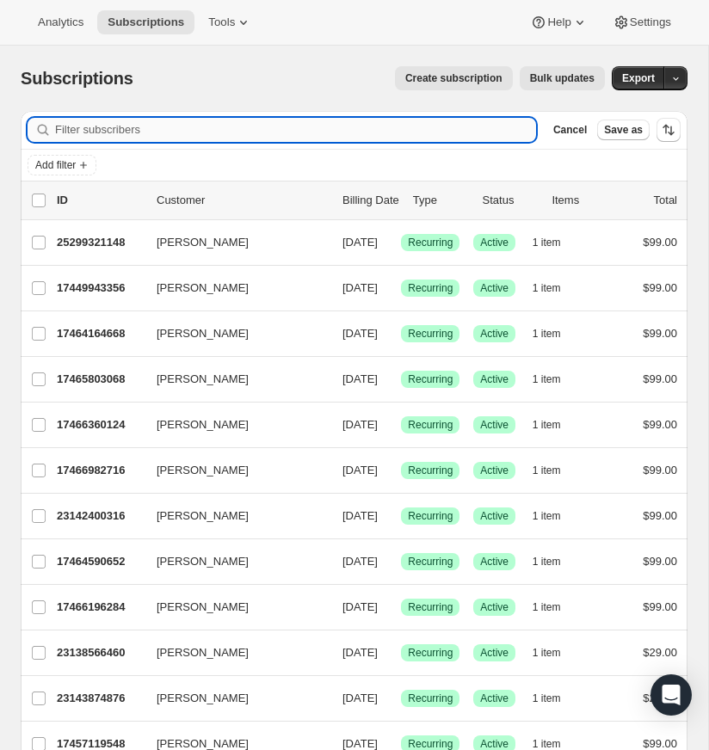
paste input "grotonems6@yahoo.com"
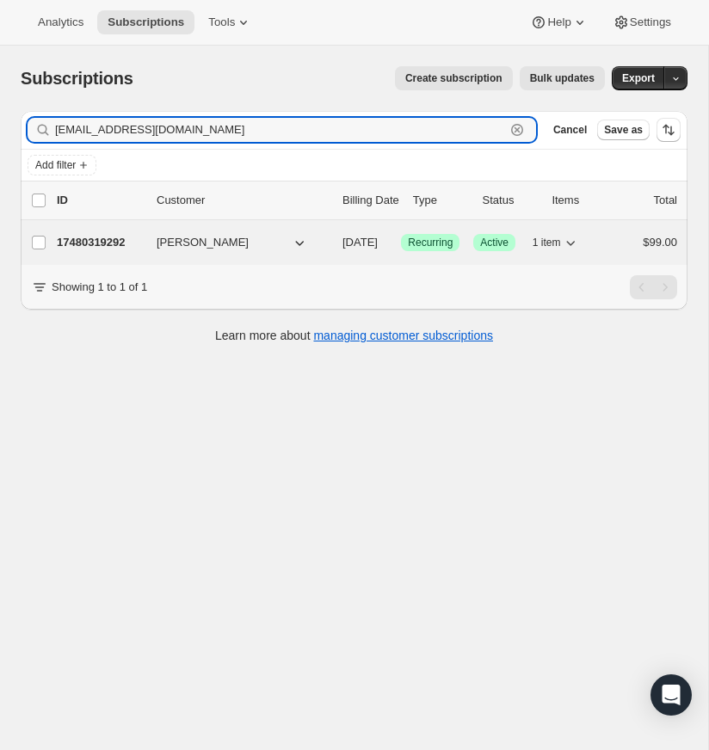
type input "grotonems6@yahoo.com"
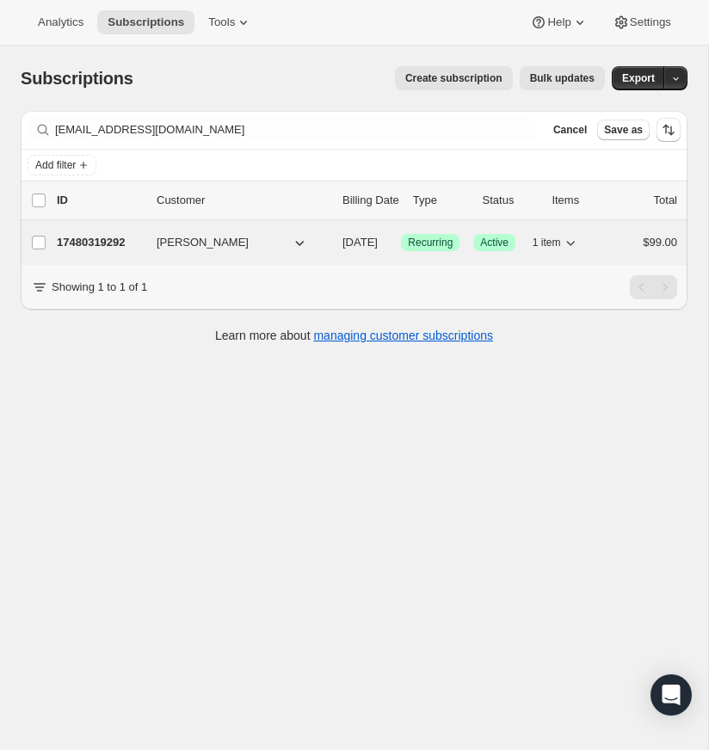
click at [189, 238] on span "Matthew Johnson" at bounding box center [203, 242] width 92 height 17
click at [85, 238] on p "17480319292" at bounding box center [100, 242] width 86 height 17
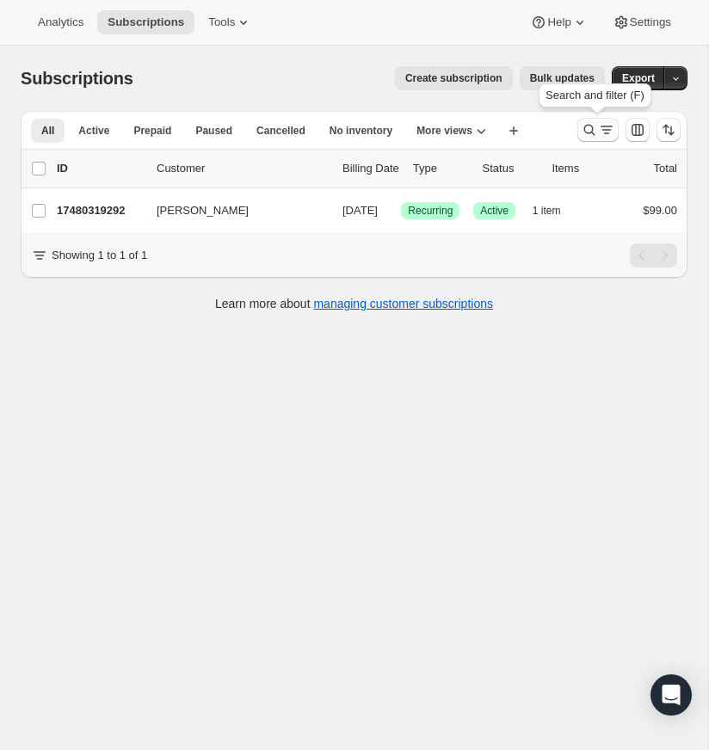
click at [590, 125] on icon "Search and filter results" at bounding box center [589, 129] width 17 height 17
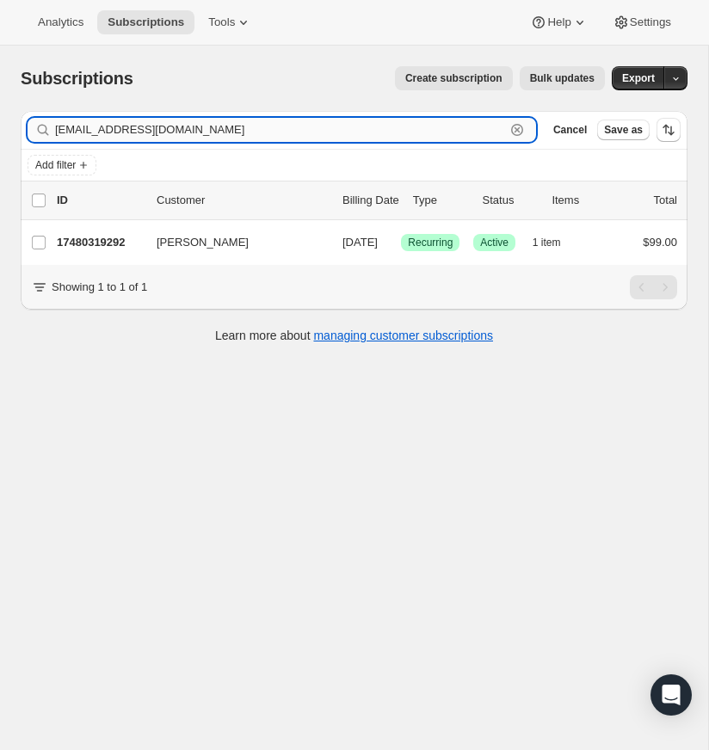
drag, startPoint x: 522, startPoint y: 127, endPoint x: 224, endPoint y: 129, distance: 297.8
click at [520, 126] on icon "button" at bounding box center [517, 129] width 17 height 17
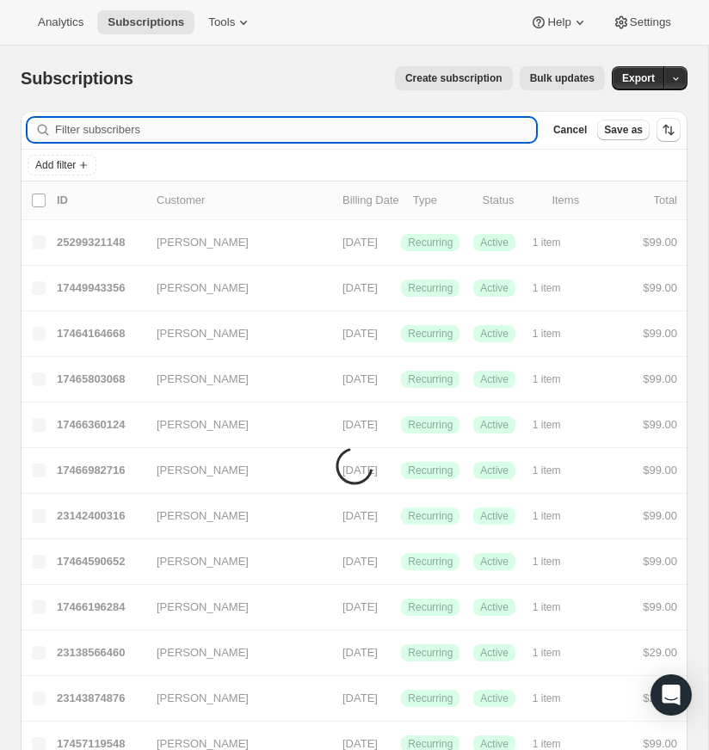
paste input "turnerbuilders1@gmail.com"
type input "turnerbuilders1@gmail.com"
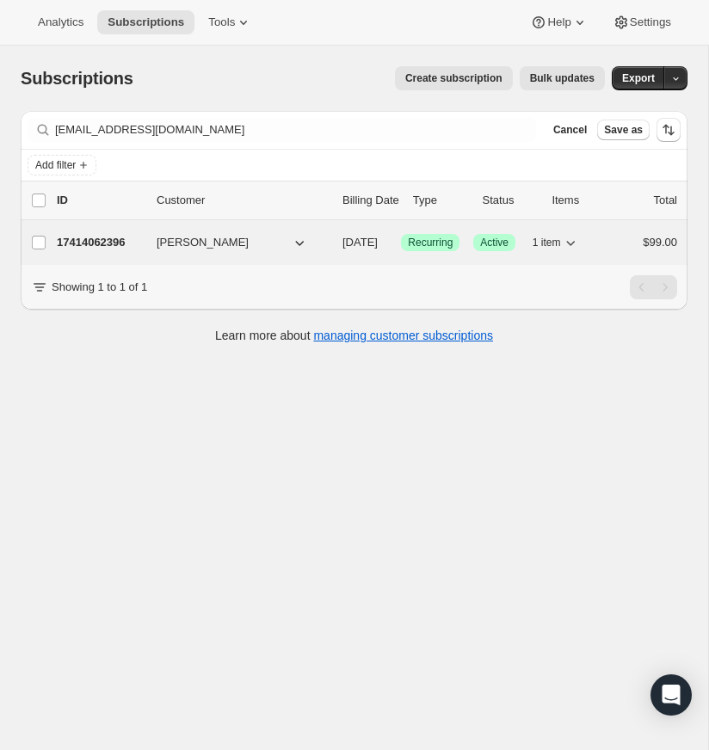
click at [90, 239] on p "17414062396" at bounding box center [100, 242] width 86 height 17
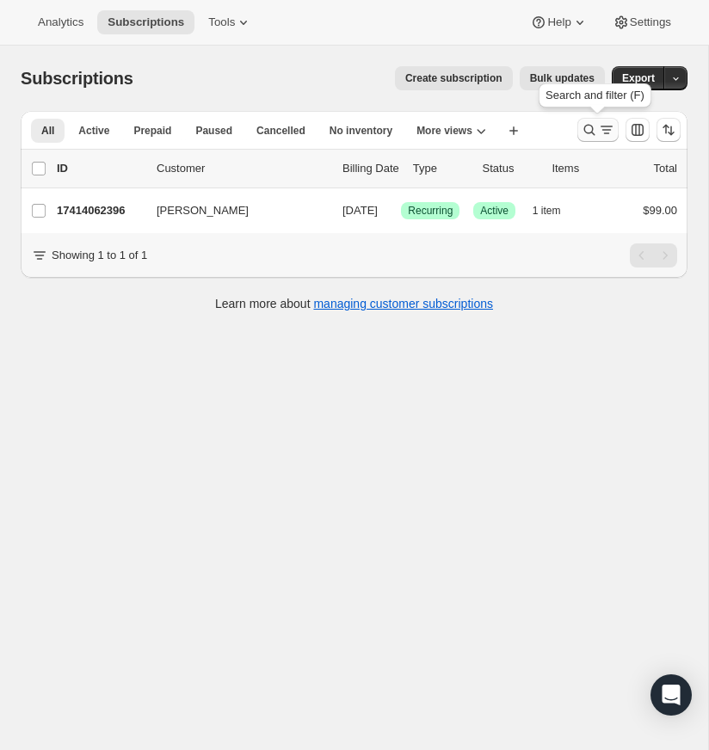
click at [588, 127] on icon "Search and filter results" at bounding box center [589, 129] width 17 height 17
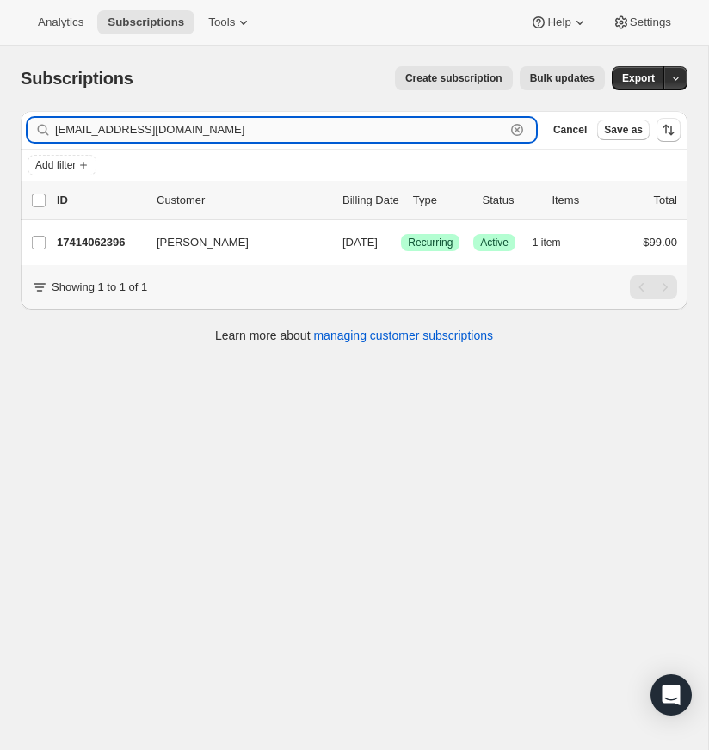
drag, startPoint x: 518, startPoint y: 126, endPoint x: 188, endPoint y: 127, distance: 329.6
click at [518, 126] on icon "button" at bounding box center [517, 129] width 17 height 17
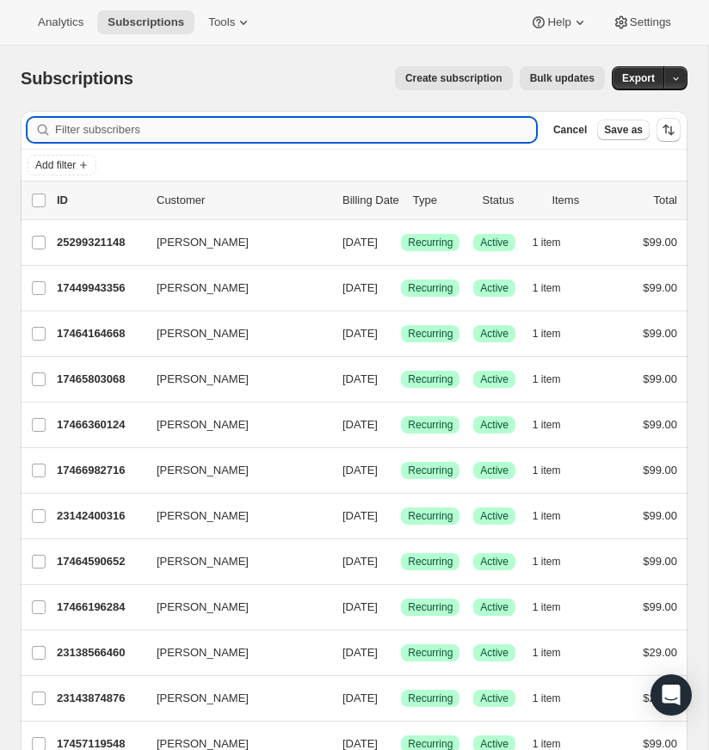
paste input "c.spells@aol.com"
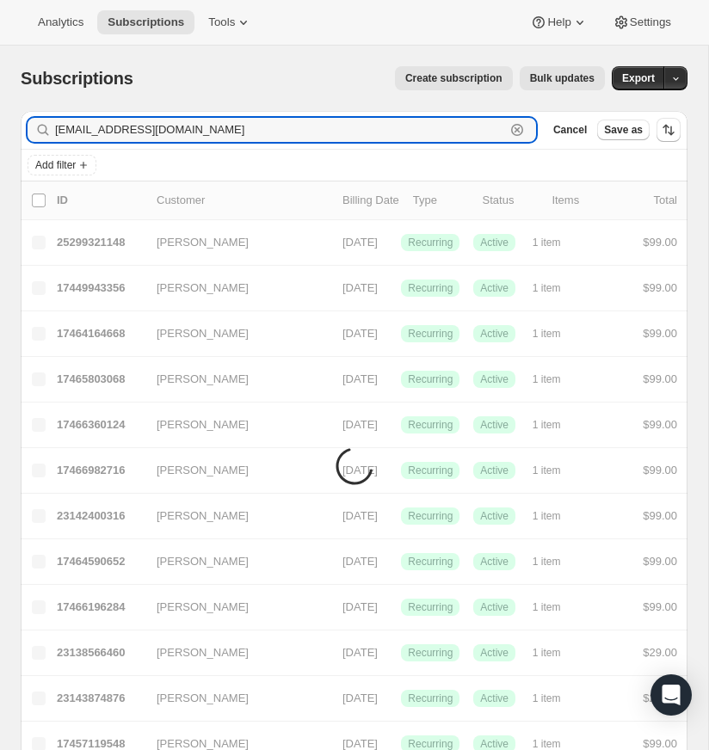
type input "c.spells@aol.com"
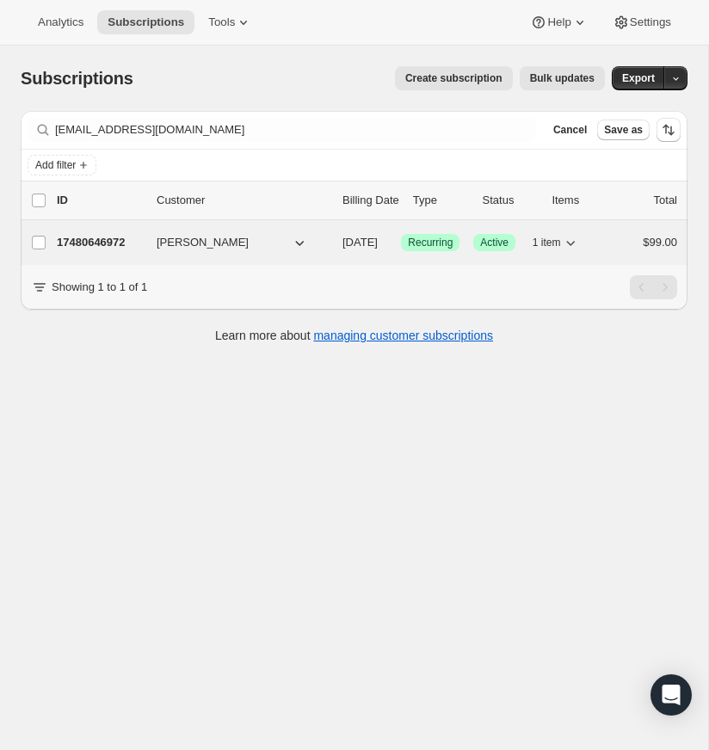
click at [117, 240] on p "17480646972" at bounding box center [100, 242] width 86 height 17
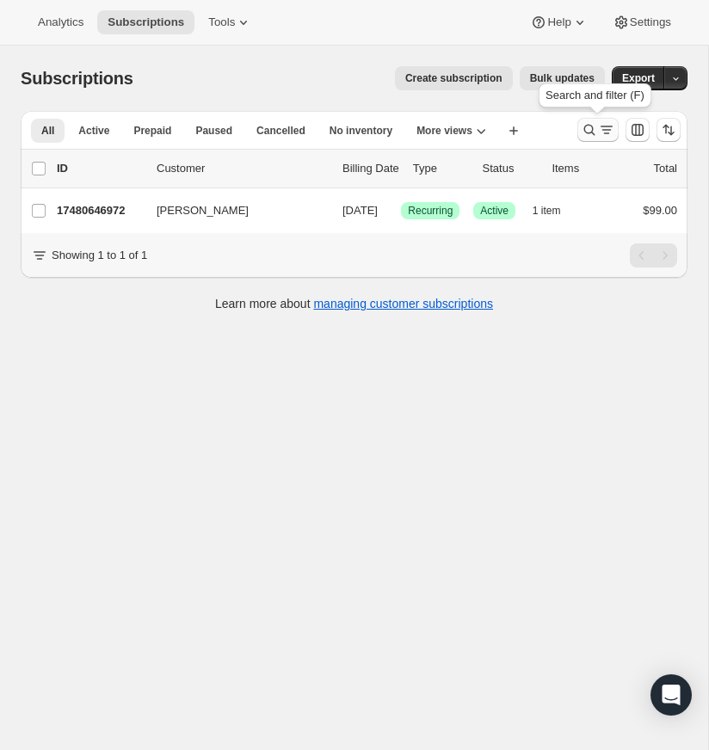
click at [588, 125] on icon "Search and filter results" at bounding box center [589, 130] width 11 height 11
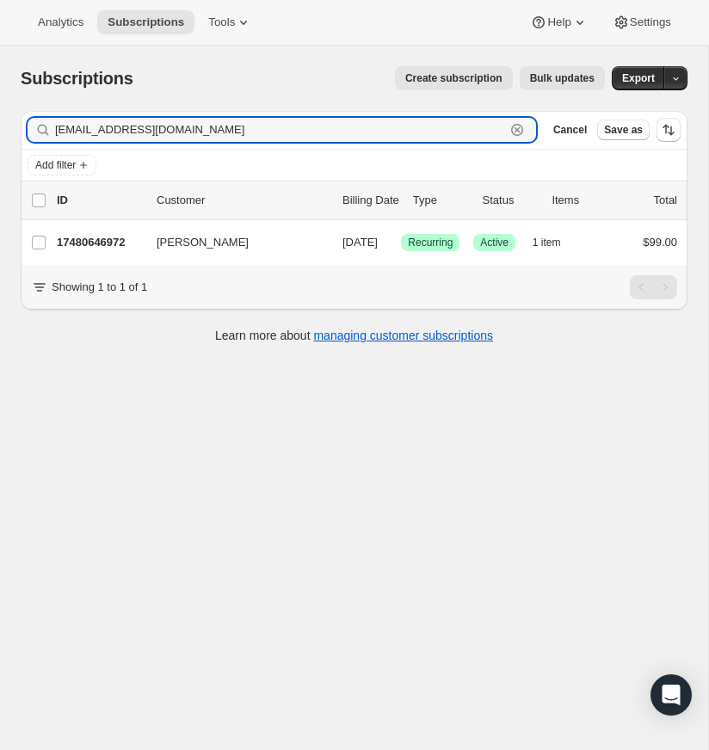
drag, startPoint x: 516, startPoint y: 128, endPoint x: 109, endPoint y: 145, distance: 406.5
click at [516, 128] on icon "button" at bounding box center [517, 129] width 17 height 17
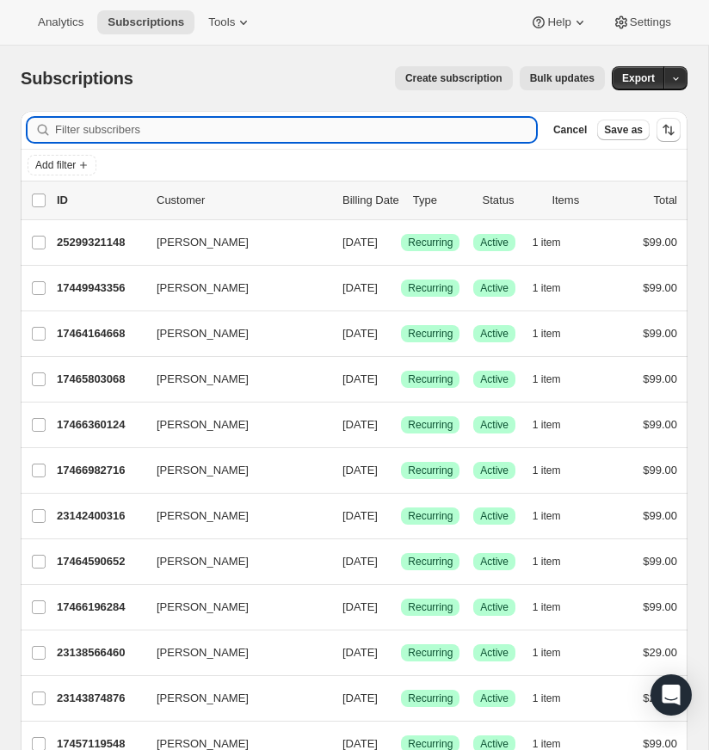
paste input "kbrown@tvcweb.com"
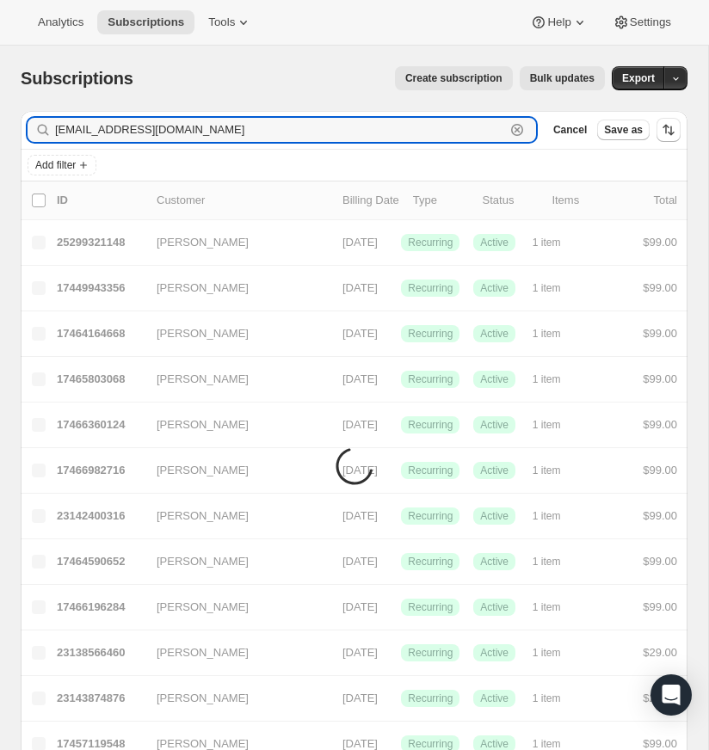
type input "kbrown@tvcweb.com"
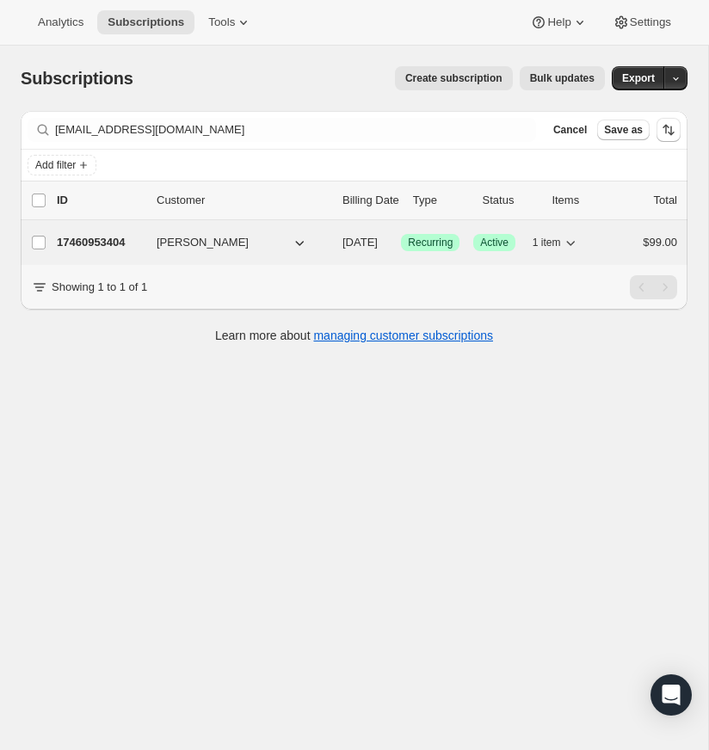
click at [106, 238] on p "17460953404" at bounding box center [100, 242] width 86 height 17
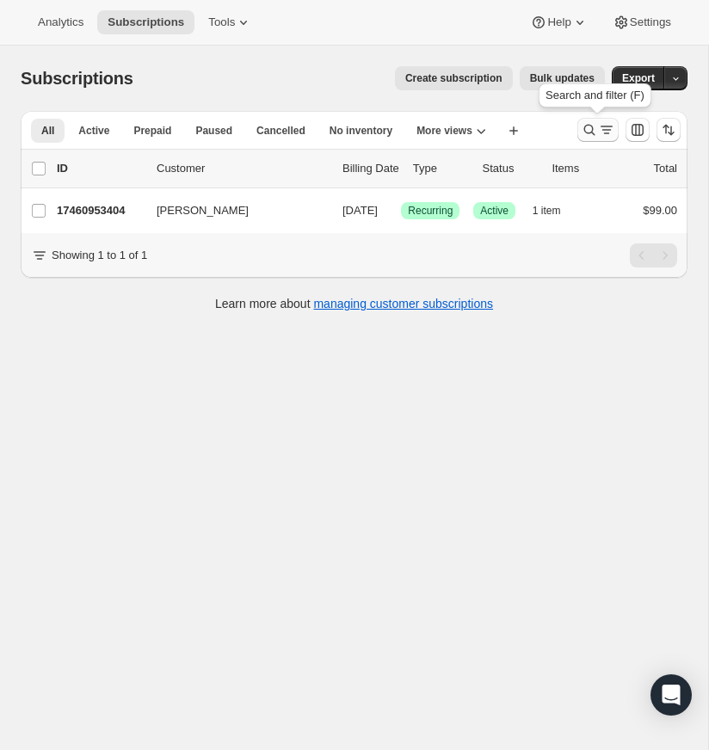
click at [587, 128] on icon "Search and filter results" at bounding box center [589, 129] width 17 height 17
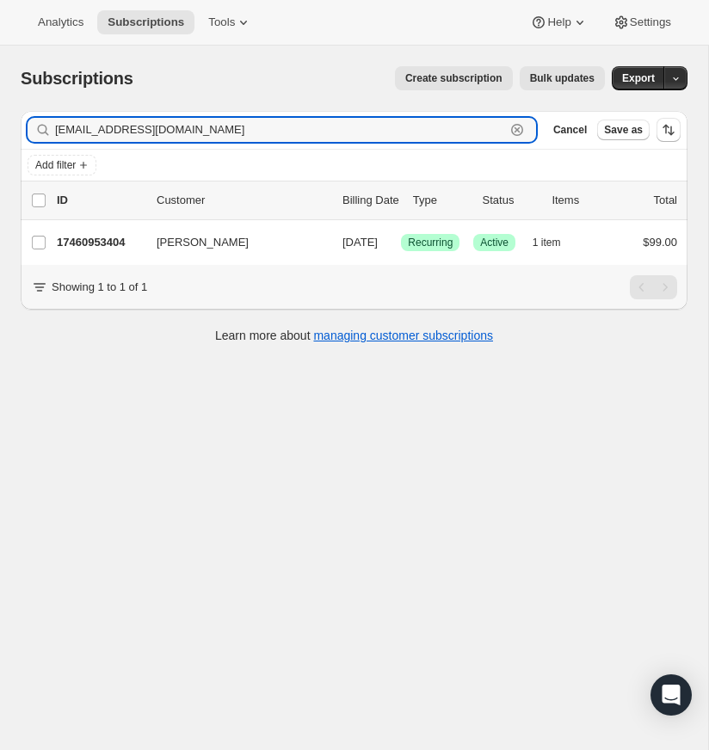
drag, startPoint x: 518, startPoint y: 129, endPoint x: 157, endPoint y: 143, distance: 360.9
click at [517, 129] on icon "button" at bounding box center [518, 130] width 6 height 6
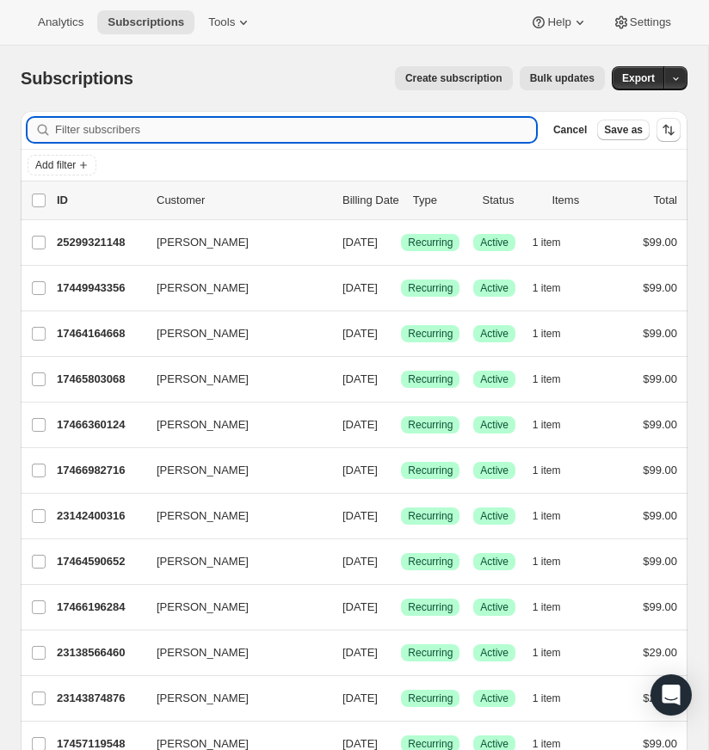
paste input "jcgreene@umcsc.org"
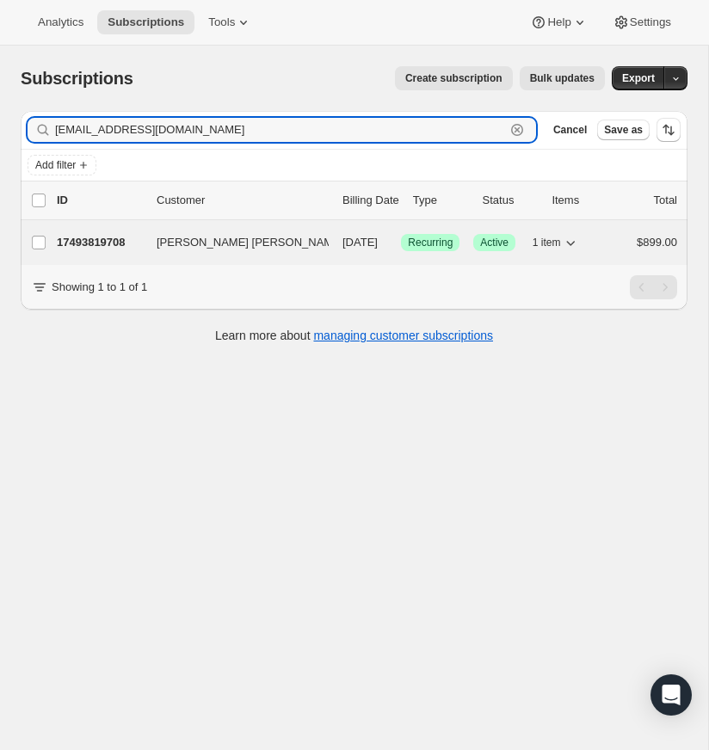
type input "jcgreene@umcsc.org"
click at [98, 242] on p "17493819708" at bounding box center [100, 242] width 86 height 17
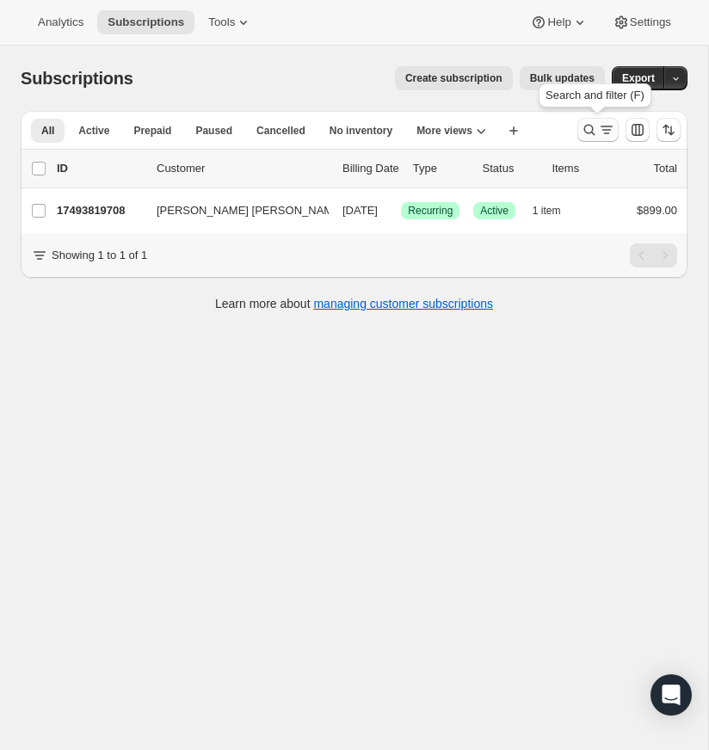
click at [586, 124] on icon "Search and filter results" at bounding box center [589, 129] width 17 height 17
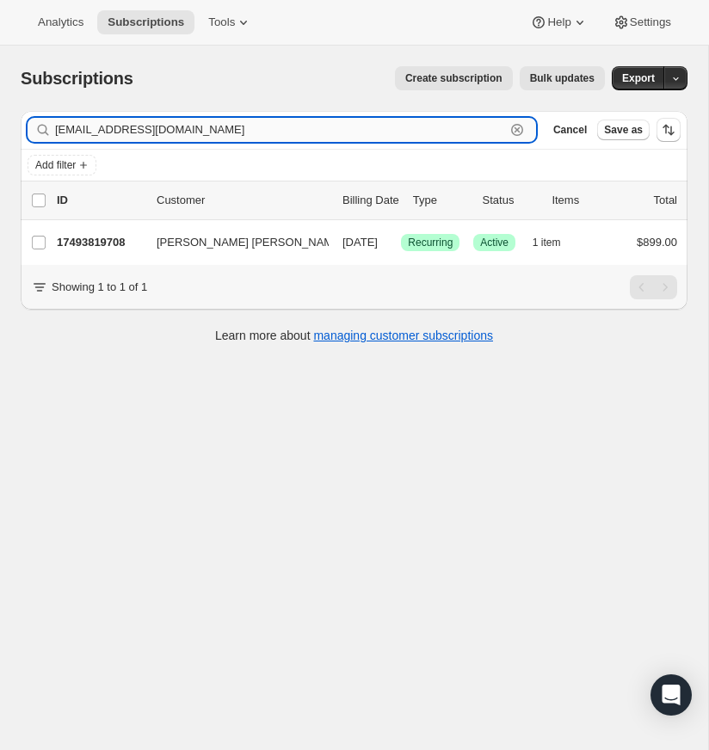
drag, startPoint x: 517, startPoint y: 126, endPoint x: 310, endPoint y: 134, distance: 207.6
click at [516, 126] on icon "button" at bounding box center [517, 129] width 17 height 17
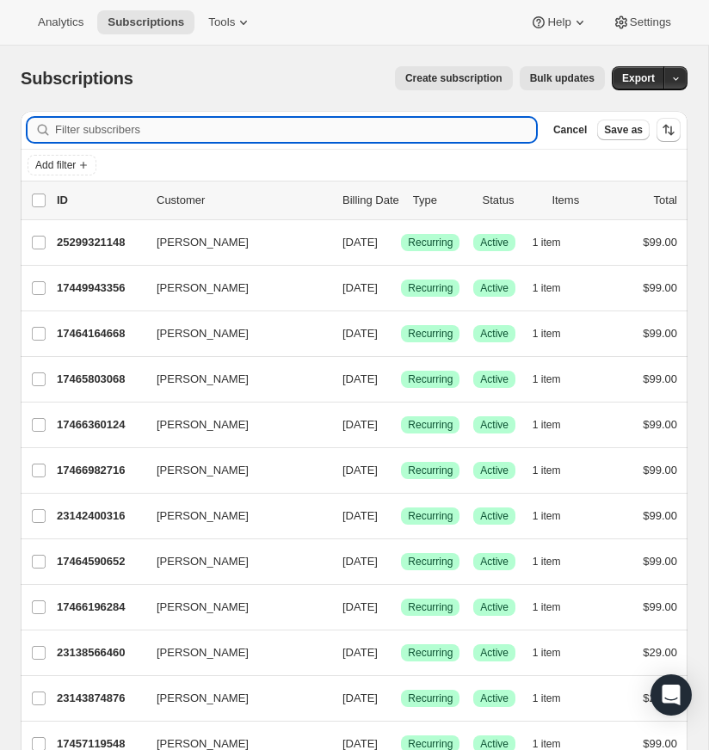
paste input "scottavey@gmail.com"
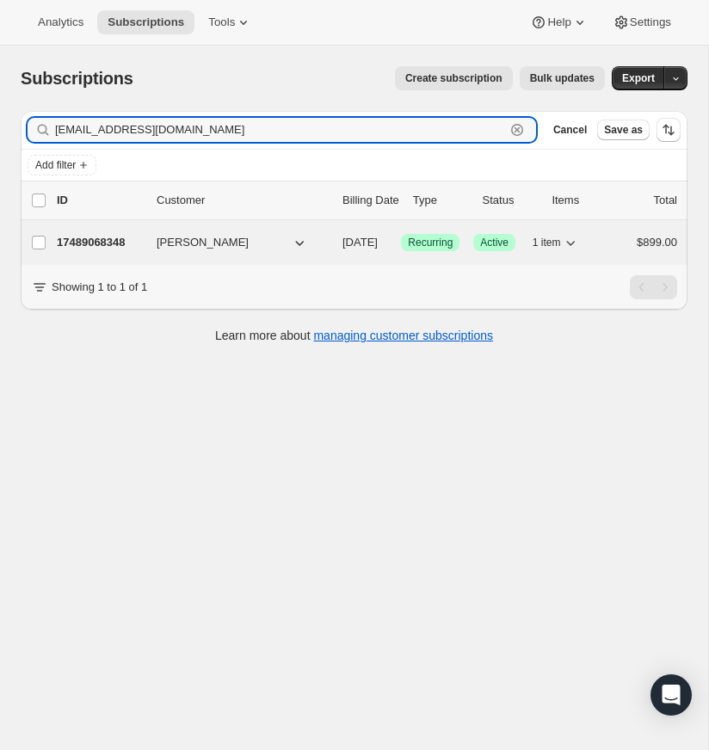
type input "scottavey@gmail.com"
click at [100, 236] on p "17489068348" at bounding box center [100, 242] width 86 height 17
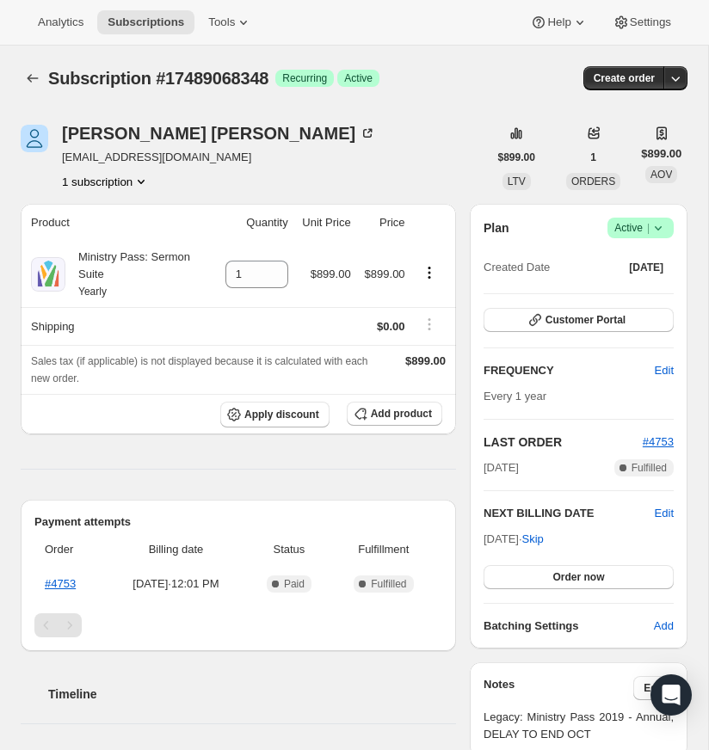
scroll to position [1, 0]
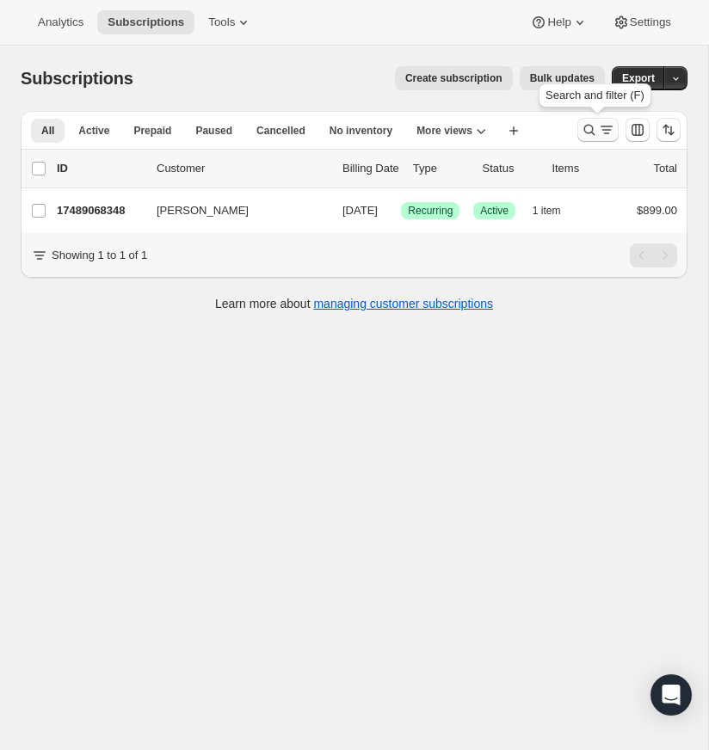
click at [587, 124] on icon "Search and filter results" at bounding box center [589, 129] width 17 height 17
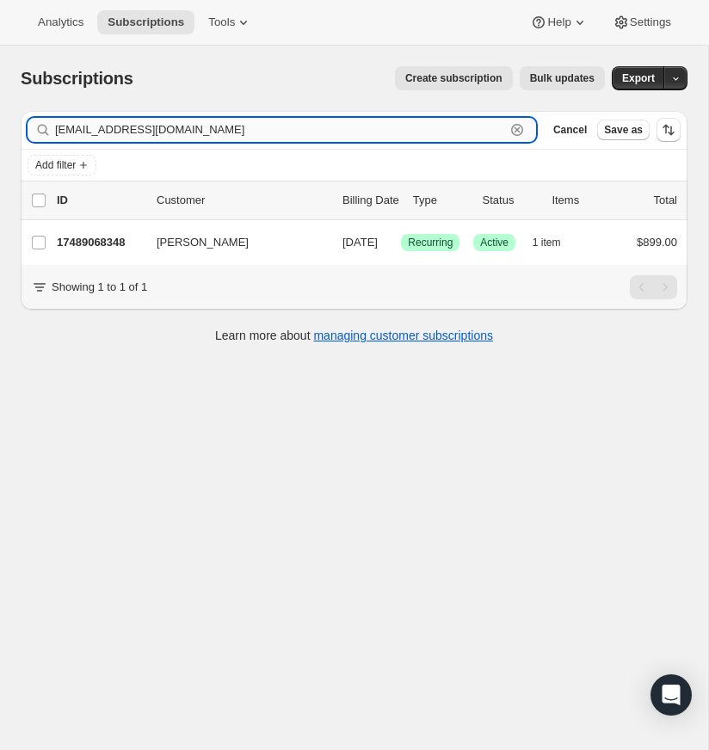
drag, startPoint x: 518, startPoint y: 126, endPoint x: 486, endPoint y: 127, distance: 31.9
click at [517, 126] on icon "button" at bounding box center [517, 129] width 17 height 17
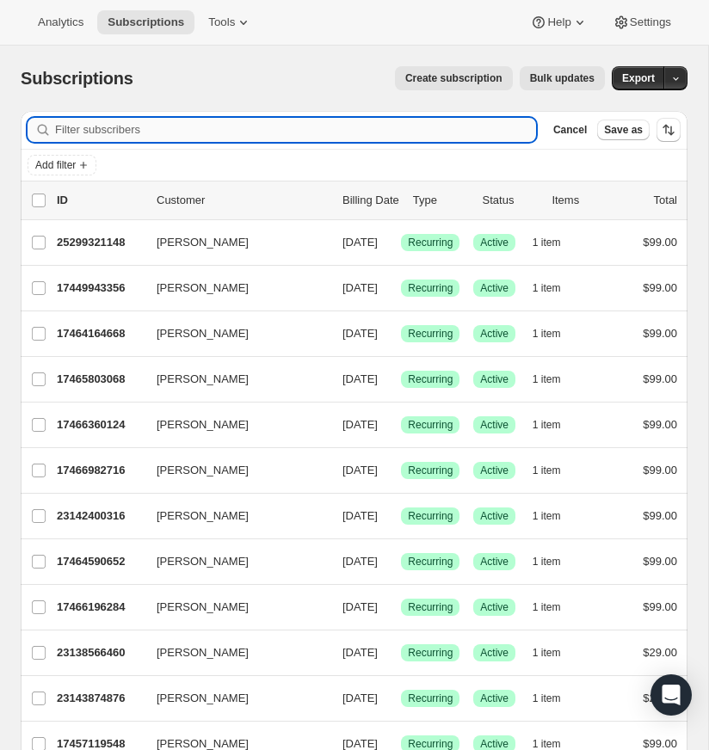
paste input "bishop@resurrectioncenter.com"
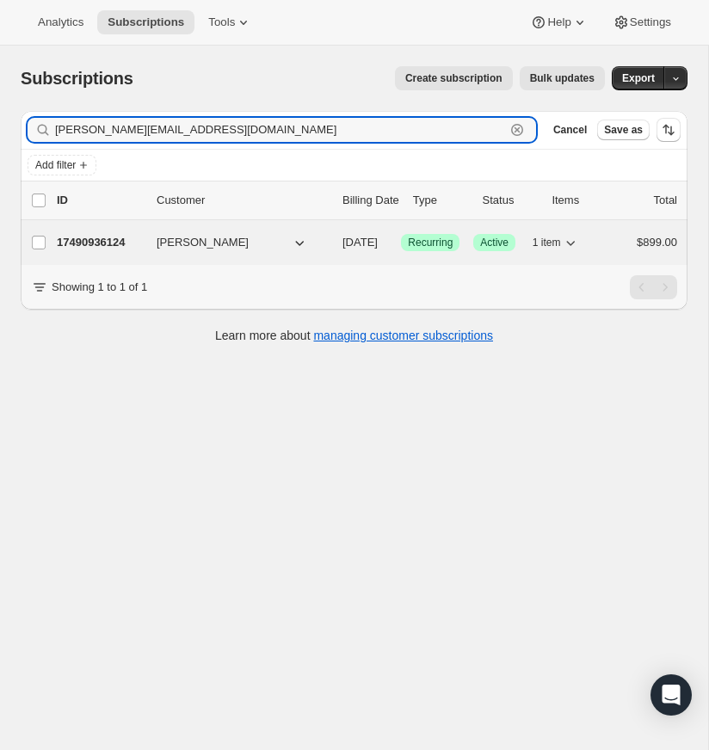
type input "bishop@resurrectioncenter.com"
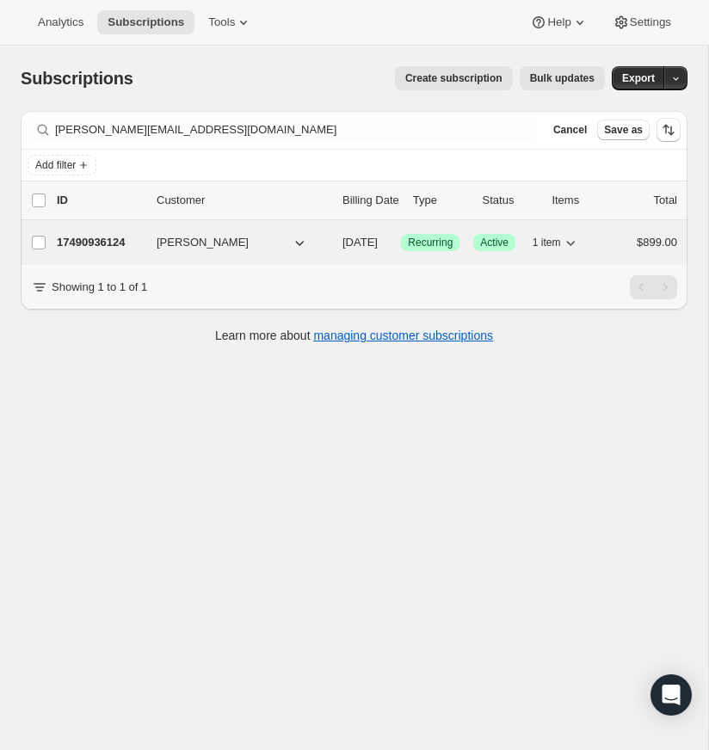
click at [83, 238] on p "17490936124" at bounding box center [100, 242] width 86 height 17
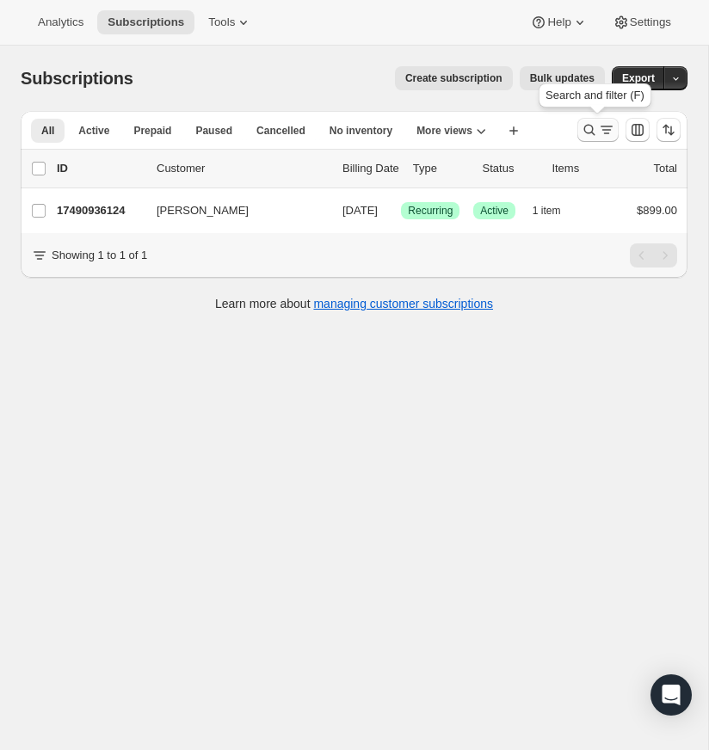
click at [585, 126] on icon "Search and filter results" at bounding box center [589, 129] width 17 height 17
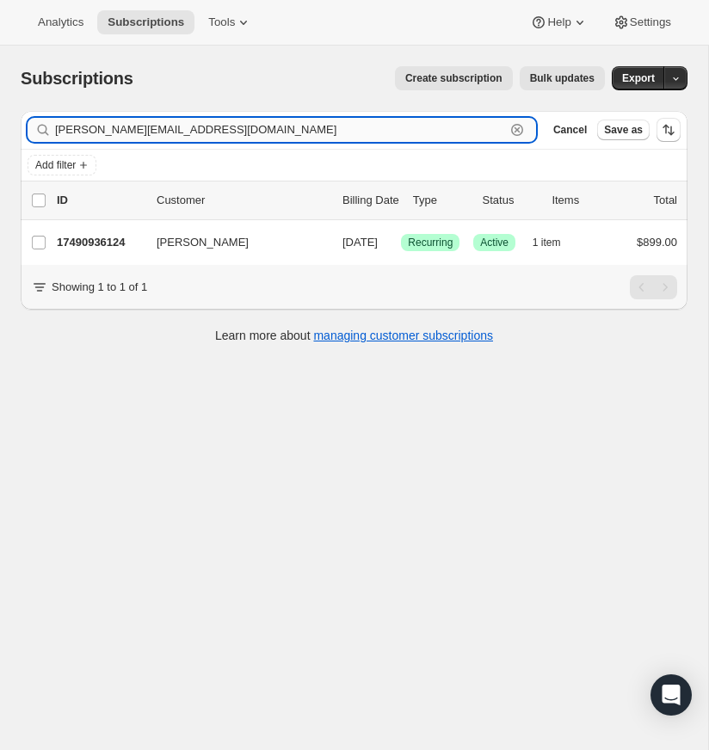
click at [517, 127] on icon "button" at bounding box center [517, 129] width 17 height 17
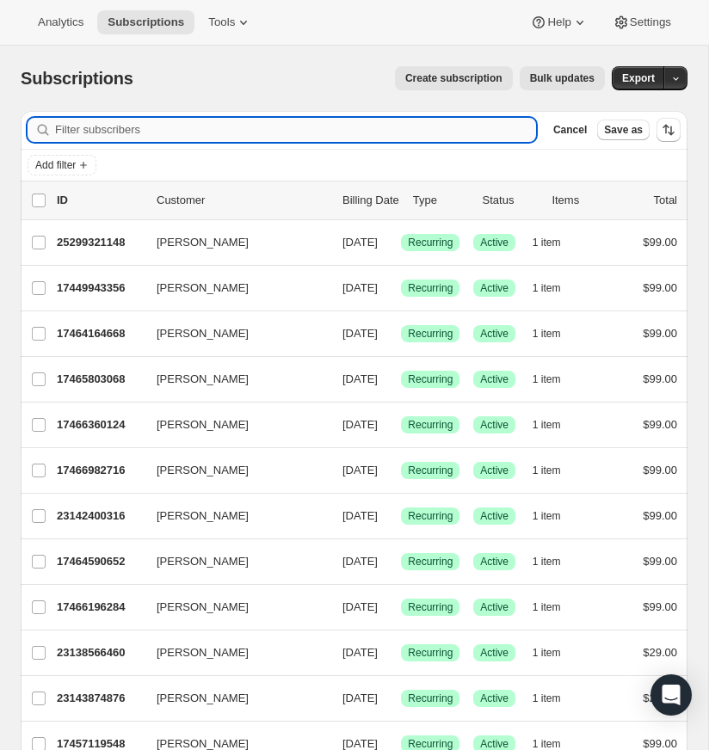
paste input "jtrobertsyl@gmail.com"
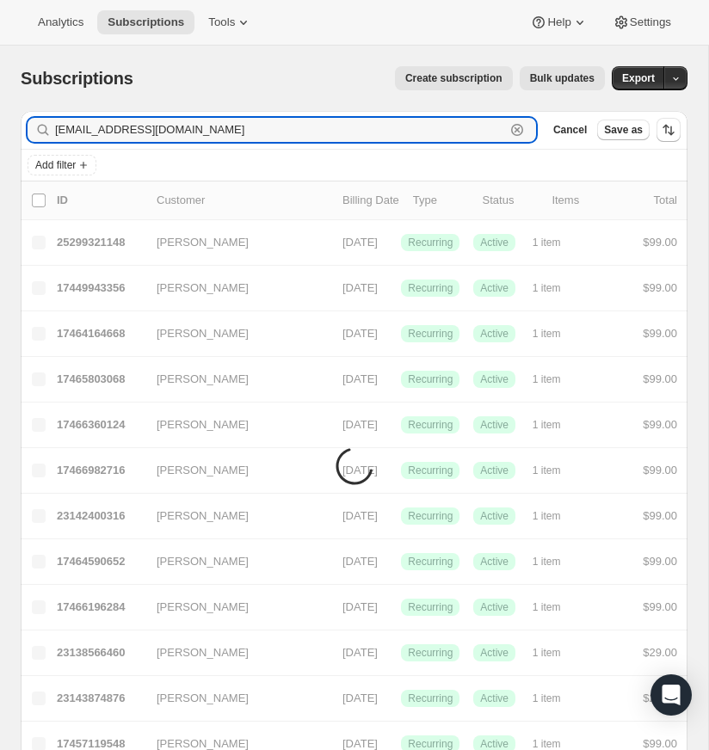
type input "jtrobertsyl@gmail.com"
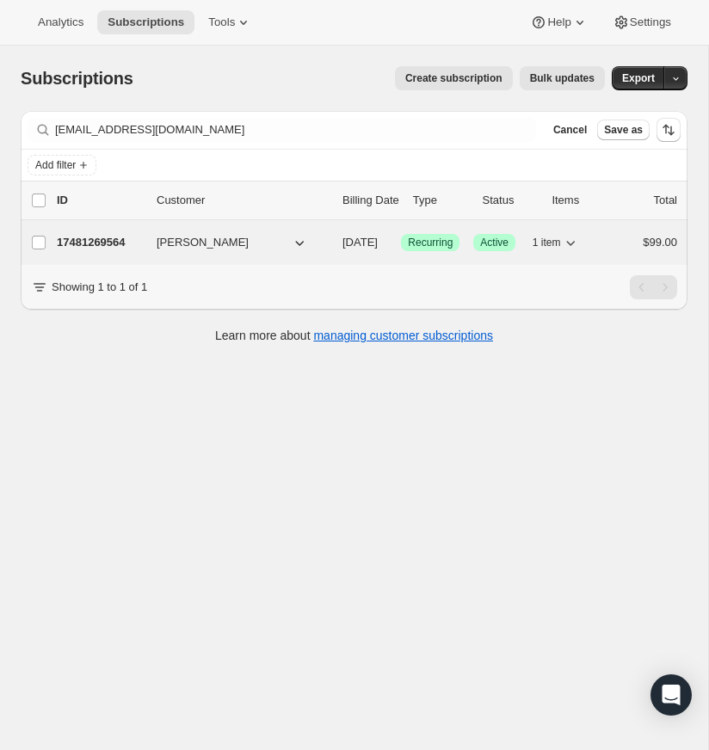
click at [114, 235] on p "17481269564" at bounding box center [100, 242] width 86 height 17
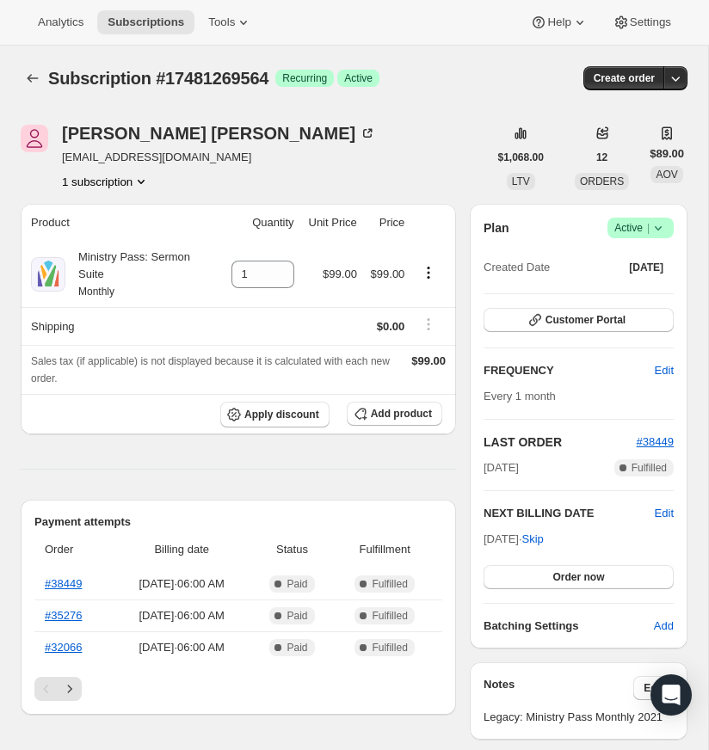
scroll to position [1, 0]
